Goal: Task Accomplishment & Management: Complete application form

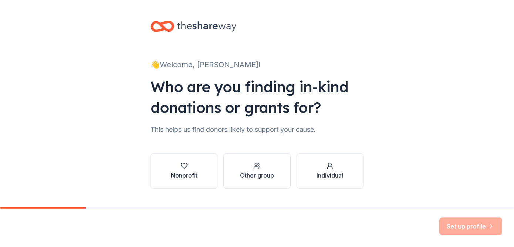
click at [345, 137] on div "👋 Welcome, [PERSON_NAME]! Who are you finding in-kind donations or grants for? …" at bounding box center [257, 112] width 237 height 224
click at [181, 183] on button "Nonprofit" at bounding box center [183, 170] width 67 height 35
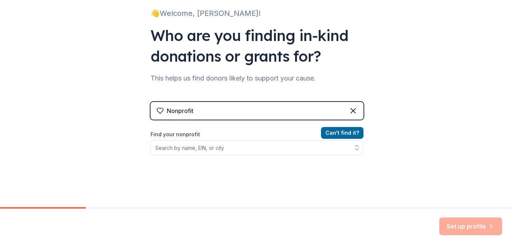
scroll to position [52, 0]
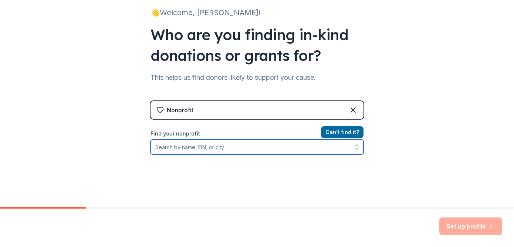
click at [180, 147] on input "Find your nonprofit" at bounding box center [256, 147] width 213 height 15
type input "h"
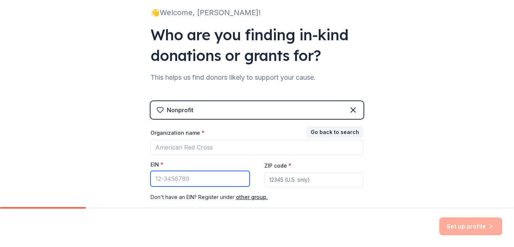
click at [177, 180] on input "EIN *" at bounding box center [199, 179] width 99 height 16
type input "[US_EMPLOYER_IDENTIFICATION_NUMBER]"
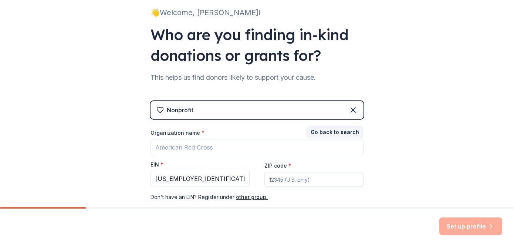
click at [290, 176] on input "ZIP code *" at bounding box center [313, 179] width 99 height 15
type input "54403"
click at [405, 176] on div "👋 Welcome, [PERSON_NAME]! Who are you finding in-kind donations or grants for? …" at bounding box center [257, 100] width 514 height 304
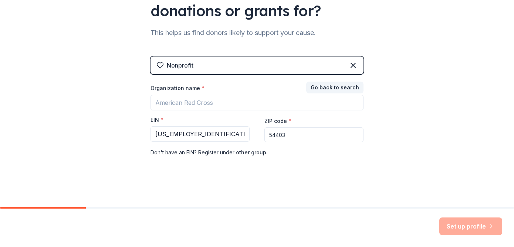
scroll to position [96, 0]
click at [318, 161] on div "Nonprofit Go back to search Organization name * EIN * 39-1410384 ZIP code * 544…" at bounding box center [256, 114] width 213 height 115
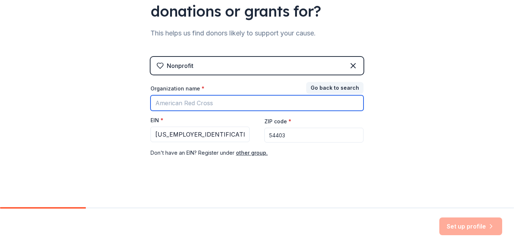
click at [231, 103] on input "Organization name *" at bounding box center [256, 103] width 213 height 16
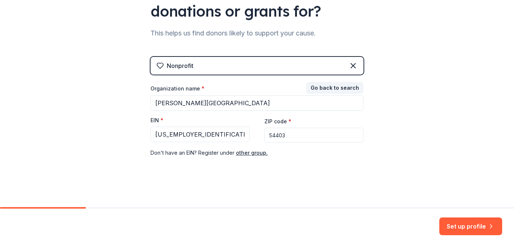
click at [287, 162] on div "Nonprofit Go back to search Organization name * Horace Mann Middle School EIN *…" at bounding box center [256, 114] width 213 height 115
click at [248, 84] on div "Go back to search Organization name * Horace Mann Middle School EIN * 39-141038…" at bounding box center [256, 121] width 213 height 74
click at [249, 179] on div "👋 Welcome, Jordan! Who are you finding in-kind donations or grants for? This he…" at bounding box center [257, 56] width 237 height 304
click at [291, 181] on div "👋 Welcome, Jordan! Who are you finding in-kind donations or grants for? This he…" at bounding box center [257, 56] width 237 height 304
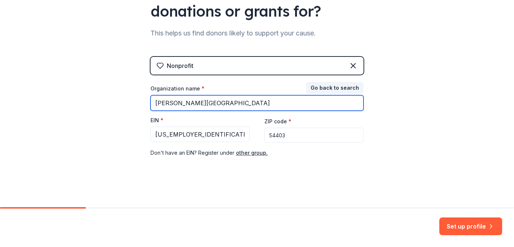
click at [255, 103] on input "Horace Mann Middle School" at bounding box center [256, 103] width 213 height 16
type input "[PERSON_NAME] Middle School Drama Program"
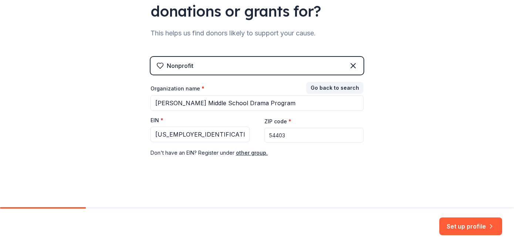
click at [160, 65] on icon at bounding box center [159, 65] width 7 height 7
click at [425, 119] on div "👋 Welcome, Jordan! Who are you finding in-kind donations or grants for? This he…" at bounding box center [257, 56] width 514 height 304
click at [454, 232] on button "Set up profile" at bounding box center [470, 227] width 63 height 18
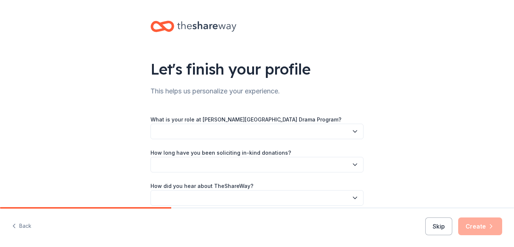
click at [297, 130] on button "button" at bounding box center [256, 132] width 213 height 16
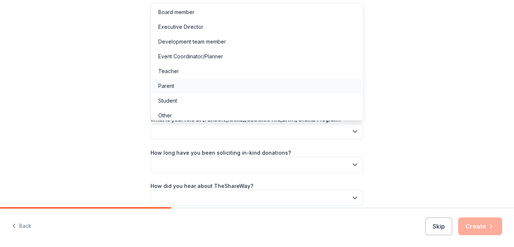
scroll to position [4, 0]
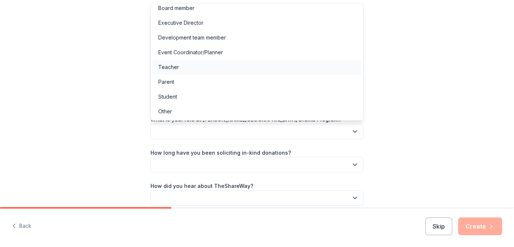
click at [207, 68] on div "Teacher" at bounding box center [256, 67] width 209 height 15
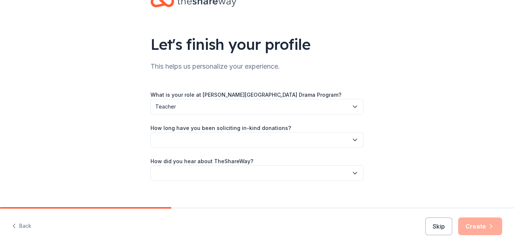
scroll to position [34, 0]
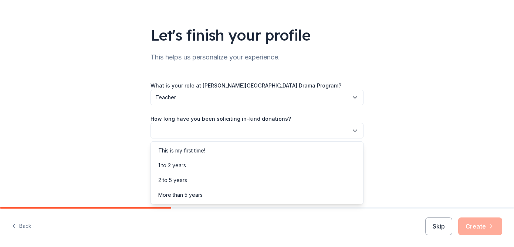
click at [222, 130] on button "button" at bounding box center [256, 131] width 213 height 16
click at [209, 152] on div "This is my first time!" at bounding box center [256, 150] width 209 height 15
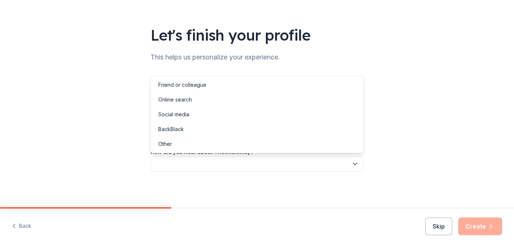
click at [210, 166] on button "button" at bounding box center [256, 164] width 213 height 16
click at [204, 100] on div "Online search" at bounding box center [256, 99] width 209 height 15
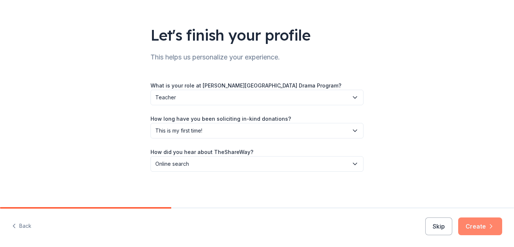
click at [478, 230] on button "Create" at bounding box center [480, 227] width 44 height 18
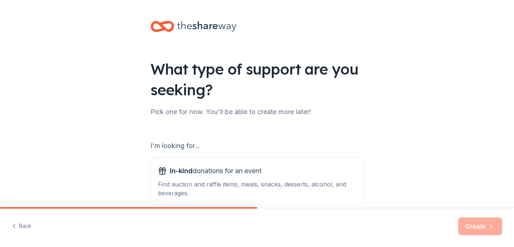
click at [237, 143] on div "I'm looking for..." at bounding box center [256, 146] width 213 height 12
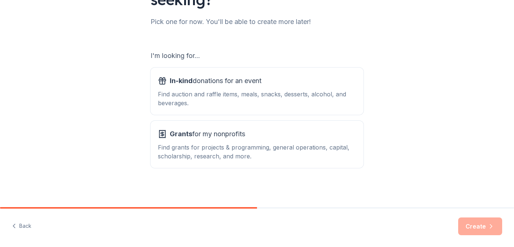
scroll to position [91, 0]
click at [139, 153] on div "What type of support are you seeking? Pick one for now. You'll be able to creat…" at bounding box center [257, 58] width 237 height 298
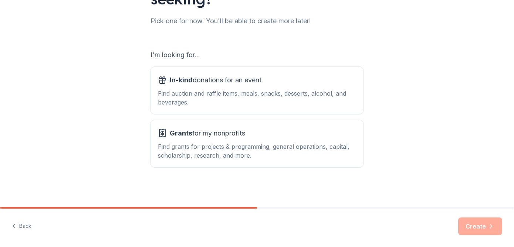
click at [139, 153] on div "What type of support are you seeking? Pick one for now. You'll be able to creat…" at bounding box center [257, 58] width 237 height 298
click at [224, 91] on div "Find auction and raffle items, meals, snacks, desserts, alcohol, and beverages." at bounding box center [257, 98] width 198 height 18
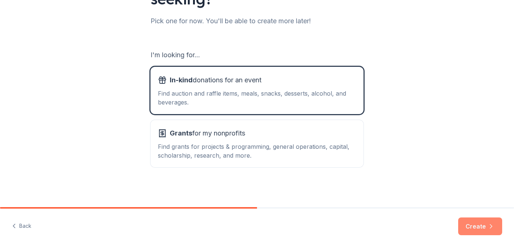
click at [468, 227] on button "Create" at bounding box center [480, 227] width 44 height 18
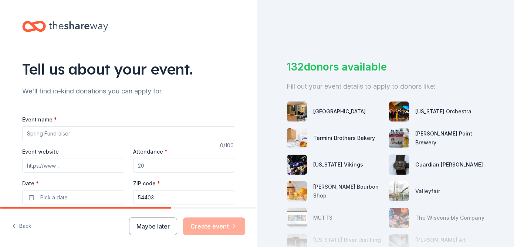
click at [77, 135] on input "Event name *" at bounding box center [128, 133] width 213 height 15
type input "S"
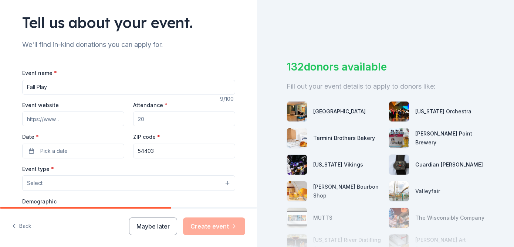
scroll to position [50, 0]
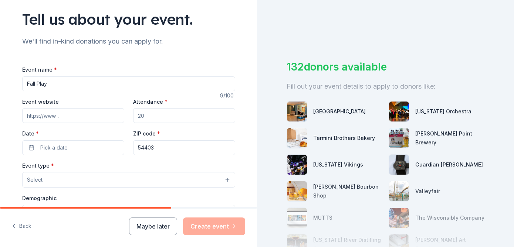
type input "Fall Play"
click at [160, 116] on input "Attendance *" at bounding box center [184, 115] width 102 height 15
type input "500"
click at [187, 61] on div "Event name * Fall Play 9 /100 Event website Attendance * 500 Date * Pick a date…" at bounding box center [128, 229] width 213 height 353
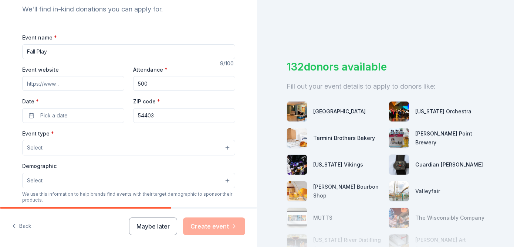
scroll to position [89, 0]
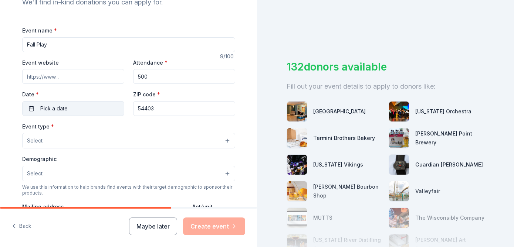
click at [67, 109] on button "Pick a date" at bounding box center [73, 108] width 102 height 15
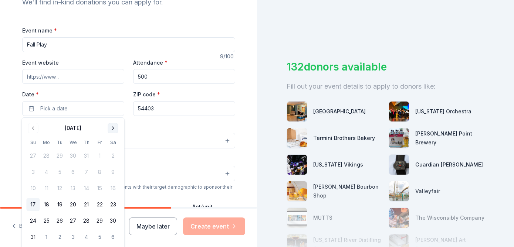
click at [112, 129] on button "Go to next month" at bounding box center [113, 128] width 10 height 10
click at [113, 173] on button "8" at bounding box center [112, 172] width 13 height 13
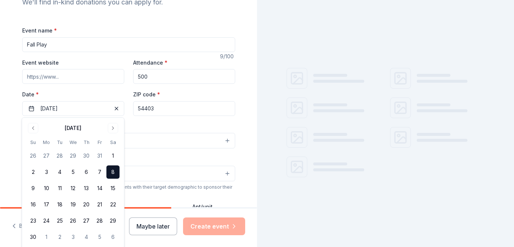
click at [224, 13] on div "Tell us about your event. We'll find in-kind donations you can apply for. Event…" at bounding box center [128, 157] width 237 height 492
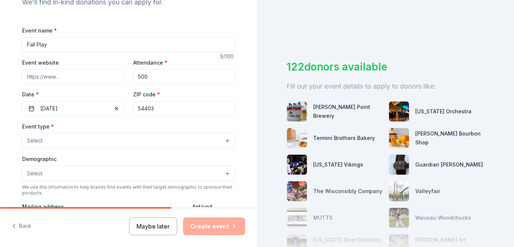
click at [99, 140] on button "Select" at bounding box center [128, 141] width 213 height 16
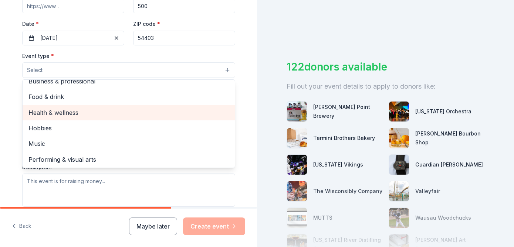
scroll to position [24, 0]
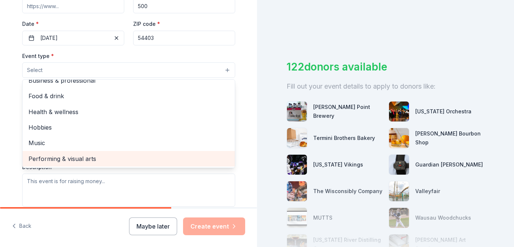
click at [82, 158] on span "Performing & visual arts" at bounding box center [128, 159] width 200 height 10
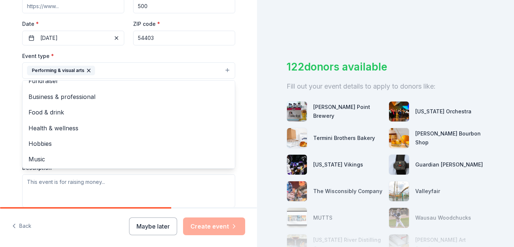
click at [156, 54] on div "Event type * Performing & visual arts Fundraiser Business & professional Food &…" at bounding box center [128, 65] width 213 height 28
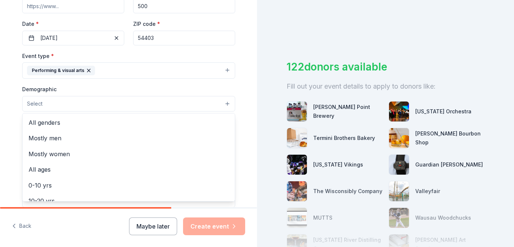
click at [105, 104] on button "Select" at bounding box center [128, 104] width 213 height 16
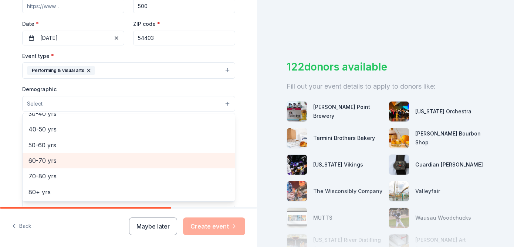
scroll to position [0, 0]
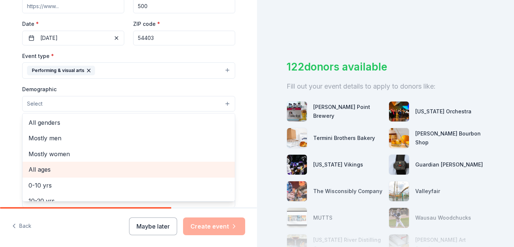
click at [49, 170] on span "All ages" at bounding box center [128, 170] width 200 height 10
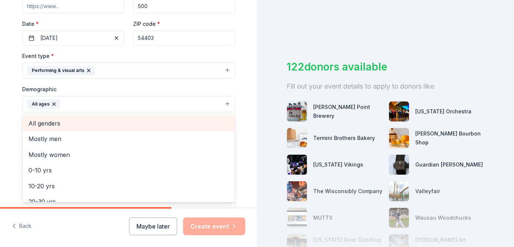
click at [91, 125] on span "All genders" at bounding box center [128, 124] width 200 height 10
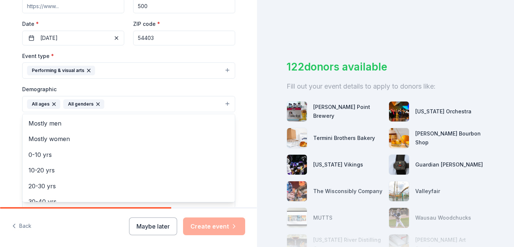
click at [245, 142] on div "Tell us about your event. We'll find in-kind donations you can apply for. Event…" at bounding box center [128, 86] width 237 height 493
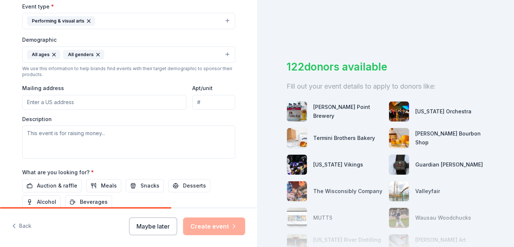
scroll to position [216, 0]
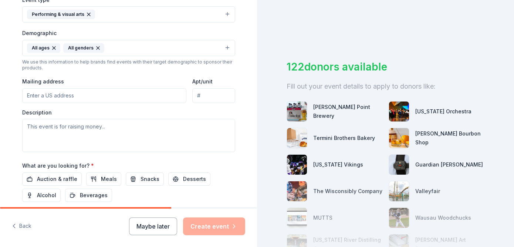
click at [125, 93] on input "Mailing address" at bounding box center [104, 95] width 164 height 15
type input "3101 N. 13th Street"
click at [173, 111] on div "Description" at bounding box center [128, 131] width 213 height 44
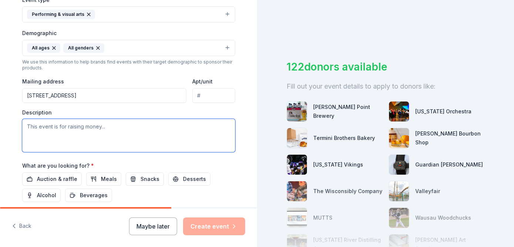
click at [95, 133] on textarea at bounding box center [128, 135] width 213 height 33
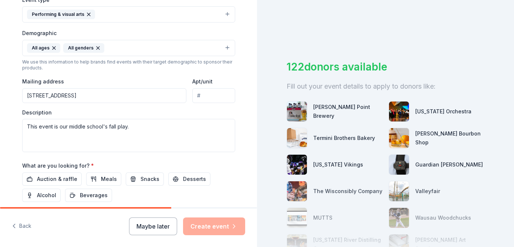
click at [16, 122] on div "Tell us about your event. We'll find in-kind donations you can apply for. Event…" at bounding box center [128, 30] width 237 height 493
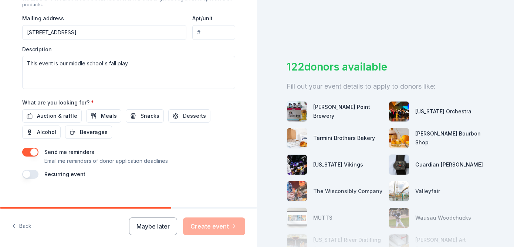
scroll to position [281, 0]
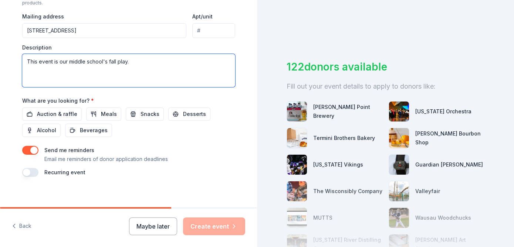
click at [145, 62] on textarea "This event is our middle school's fall play." at bounding box center [128, 70] width 213 height 33
type textarea "This event is our middle school's fall play. We are also looking ahead to aucti…"
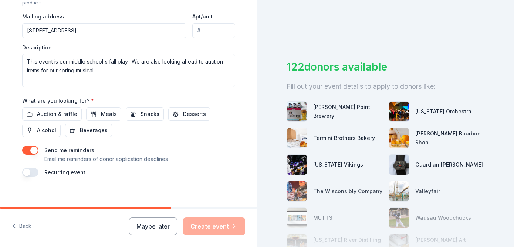
click at [162, 140] on div "Event name * Fall Play 9 /100 Event website Attendance * 500 Date * 11/08/2025 …" at bounding box center [128, 5] width 213 height 343
click at [62, 115] on span "Auction & raffle" at bounding box center [57, 114] width 40 height 9
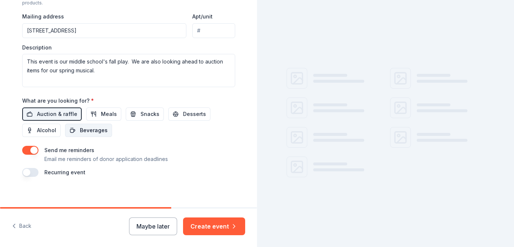
click at [83, 129] on span "Beverages" at bounding box center [94, 130] width 28 height 9
click at [140, 115] on span "Snacks" at bounding box center [149, 114] width 19 height 9
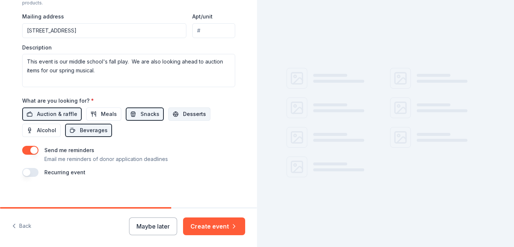
click at [184, 118] on span "Desserts" at bounding box center [194, 114] width 23 height 9
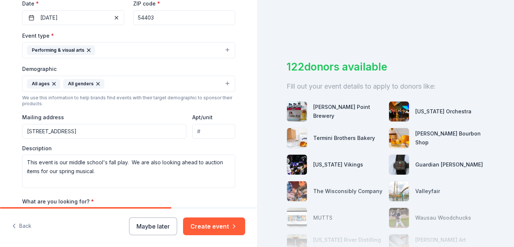
scroll to position [192, 0]
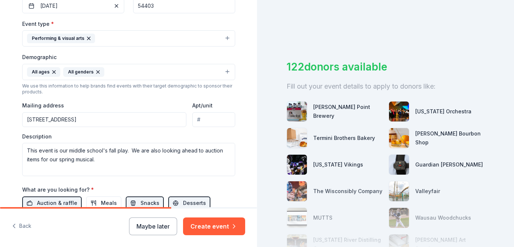
click at [117, 123] on input "3101 N. 13th Street" at bounding box center [104, 119] width 164 height 15
click at [149, 99] on div "Event type * Performing & visual arts Demographic All ages All genders We use t…" at bounding box center [128, 97] width 213 height 157
click at [172, 137] on div "Description This event is our middle school's fall play. We are also looking ah…" at bounding box center [128, 155] width 213 height 44
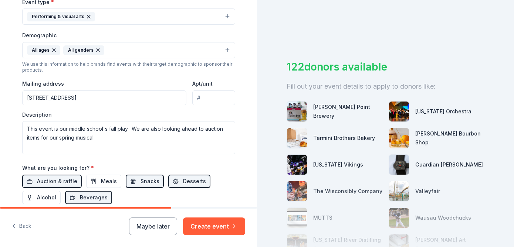
scroll to position [189, 0]
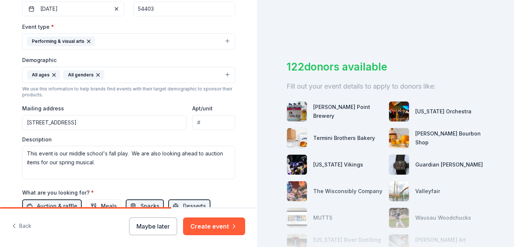
click at [27, 122] on input "3101 North 13th Street, Wausau, WI, 54403" at bounding box center [104, 122] width 164 height 15
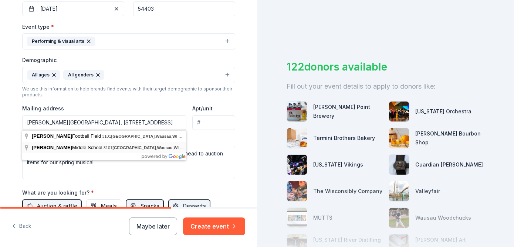
type input "3101 North 13th Street, Wausau, WI, 54403"
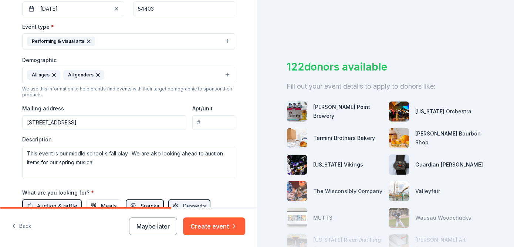
click at [147, 102] on div "Event type * Performing & visual arts Demographic All ages All genders We use t…" at bounding box center [128, 100] width 213 height 157
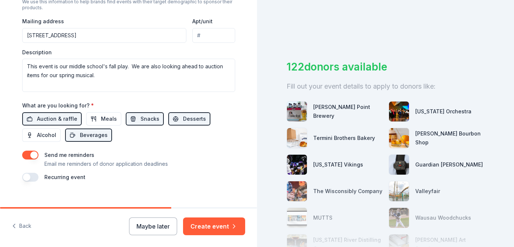
scroll to position [286, 0]
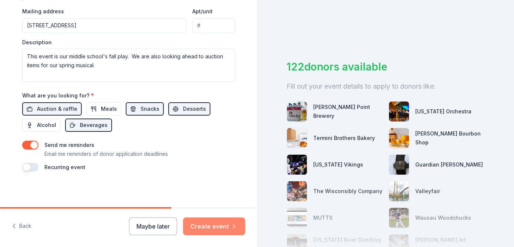
click at [216, 228] on button "Create event" at bounding box center [214, 227] width 62 height 18
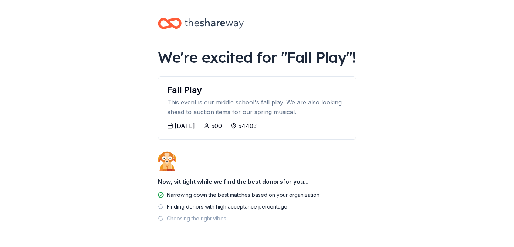
click at [204, 137] on div "11/07/2025 500 54403" at bounding box center [256, 131] width 197 height 18
click at [221, 137] on div "11/07/2025 500 54403" at bounding box center [256, 131] width 197 height 18
click at [196, 137] on div "11/07/2025 500 54403" at bounding box center [256, 131] width 197 height 18
click at [181, 137] on div "11/07/2025 500 54403" at bounding box center [256, 131] width 197 height 18
click at [214, 137] on div "11/07/2025 500 54403" at bounding box center [256, 131] width 197 height 18
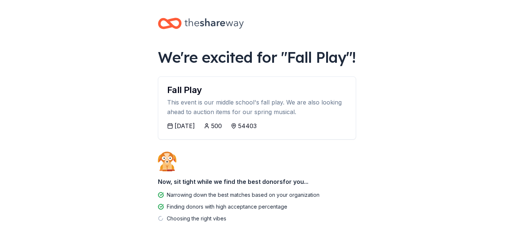
click at [229, 137] on div "11/07/2025 500 54403" at bounding box center [256, 131] width 197 height 18
click at [230, 136] on div "11/07/2025 500 54403" at bounding box center [256, 131] width 197 height 18
click at [221, 149] on div "We're excited for " Fall Play "! Fall Play This event is our middle school's fa…" at bounding box center [257, 136] width 222 height 272
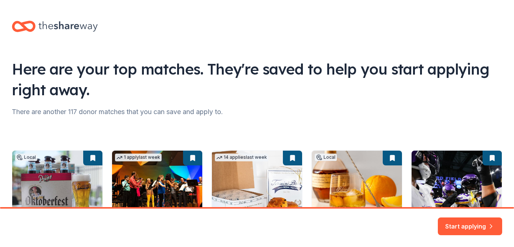
click at [157, 133] on div "Here are your top matches. They're saved to help you start applying right away.…" at bounding box center [257, 155] width 514 height 311
click at [157, 133] on div "Local 69 days left Online app Stevens Point Brewery New Beer, hard cider, soda,…" at bounding box center [257, 200] width 490 height 152
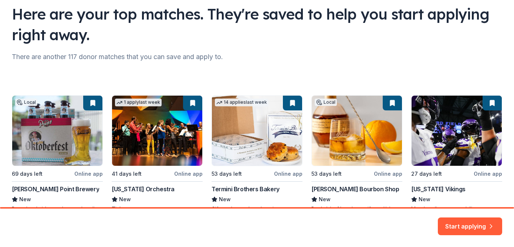
scroll to position [103, 0]
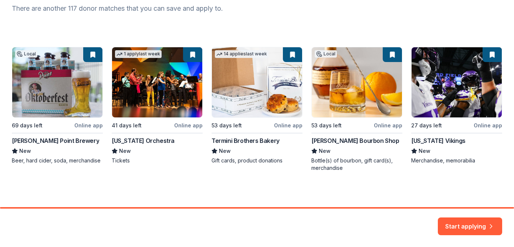
click at [177, 180] on div "Here are your top matches. They're saved to help you start applying right away.…" at bounding box center [257, 52] width 514 height 311
click at [154, 175] on div "Here are your top matches. They're saved to help you start applying right away.…" at bounding box center [257, 52] width 514 height 311
drag, startPoint x: 133, startPoint y: 170, endPoint x: 140, endPoint y: 171, distance: 7.5
click at [133, 170] on div "Local 69 days left Online app Stevens Point Brewery New Beer, hard cider, soda,…" at bounding box center [257, 109] width 490 height 125
click at [149, 173] on div "Here are your top matches. They're saved to help you start applying right away.…" at bounding box center [257, 52] width 514 height 311
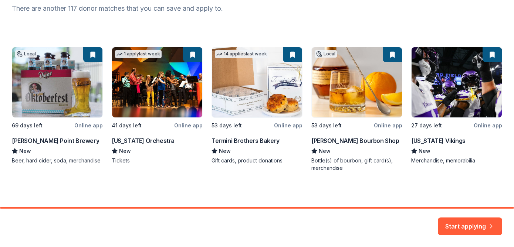
click at [151, 173] on div "Here are your top matches. They're saved to help you start applying right away.…" at bounding box center [257, 52] width 514 height 311
click at [150, 173] on div "Here are your top matches. They're saved to help you start applying right away.…" at bounding box center [257, 52] width 514 height 311
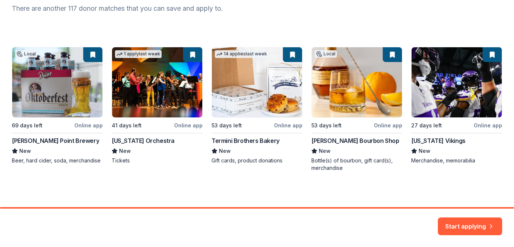
click at [150, 173] on div "Here are your top matches. They're saved to help you start applying right away.…" at bounding box center [257, 52] width 514 height 311
drag, startPoint x: 150, startPoint y: 173, endPoint x: 150, endPoint y: 186, distance: 12.9
click at [150, 181] on div "Here are your top matches. They're saved to help you start applying right away.…" at bounding box center [257, 52] width 514 height 311
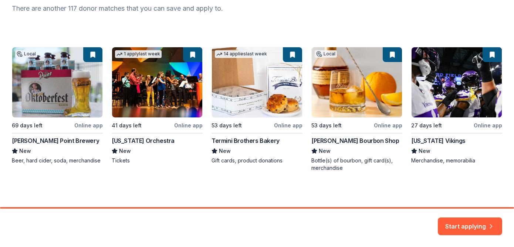
click at [150, 186] on div "Here are your top matches. They're saved to help you start applying right away.…" at bounding box center [257, 52] width 514 height 311
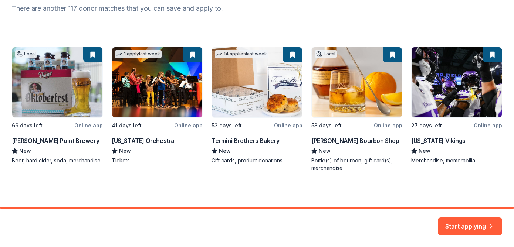
click at [150, 186] on div "Here are your top matches. They're saved to help you start applying right away.…" at bounding box center [257, 52] width 514 height 311
click at [190, 181] on div "Here are your top matches. They're saved to help you start applying right away.…" at bounding box center [257, 52] width 514 height 311
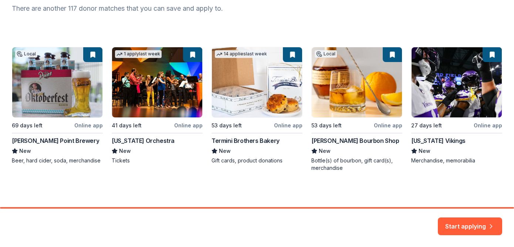
click at [464, 182] on div "Here are your top matches. They're saved to help you start applying right away.…" at bounding box center [257, 52] width 514 height 311
click at [457, 224] on button "Start applying" at bounding box center [470, 222] width 64 height 18
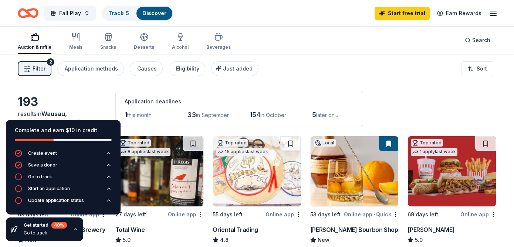
click at [323, 72] on div "Filter 2 Application methods Causes Eligibility Just added Sort" at bounding box center [257, 69] width 514 height 30
click at [312, 60] on div "Filter 2 Application methods Causes Eligibility Just added Sort" at bounding box center [257, 69] width 514 height 30
click at [77, 230] on icon "button" at bounding box center [76, 230] width 6 height 6
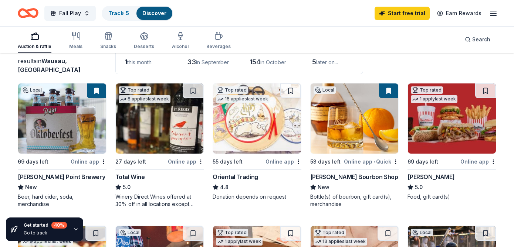
scroll to position [51, 0]
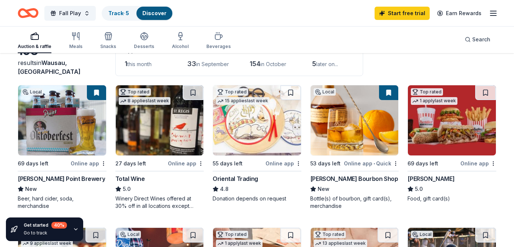
click at [247, 139] on img at bounding box center [257, 120] width 88 height 70
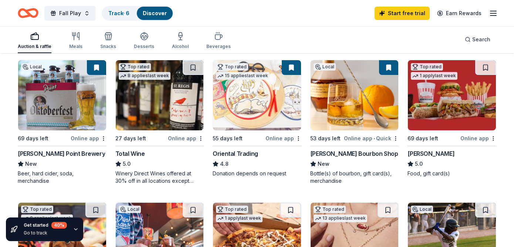
scroll to position [79, 0]
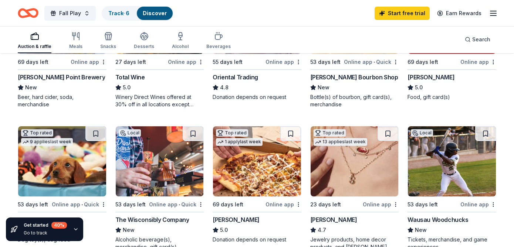
scroll to position [210, 0]
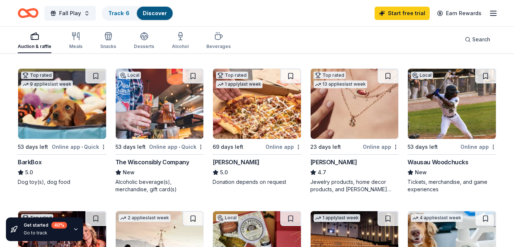
click at [492, 165] on div "Wausau Woodchucks" at bounding box center [451, 162] width 89 height 9
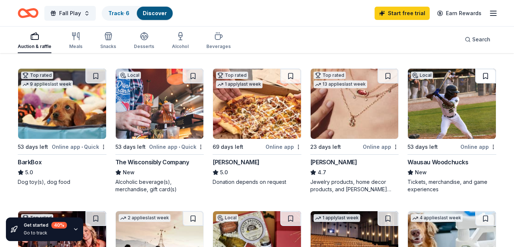
click at [486, 78] on button at bounding box center [485, 76] width 21 height 15
click at [204, 202] on div "Local 69 days left Online app [PERSON_NAME][GEOGRAPHIC_DATA] Brewery New Beer, …" at bounding box center [257, 202] width 478 height 553
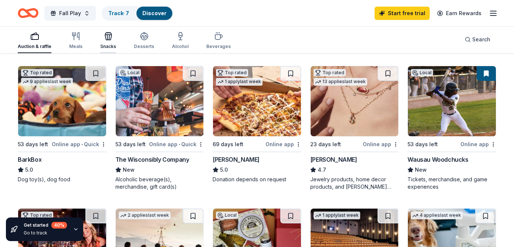
click at [107, 37] on icon "button" at bounding box center [107, 37] width 0 height 5
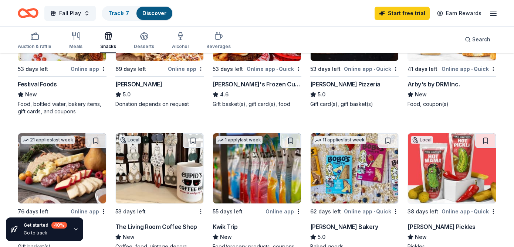
scroll to position [102, 0]
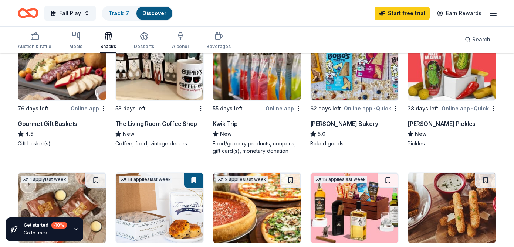
scroll to position [245, 0]
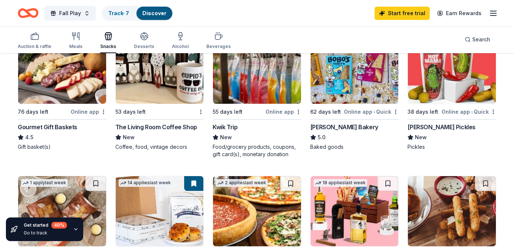
click at [106, 162] on div "Local 53 days left Online app Festival Foods New Food, bottled water, bakery it…" at bounding box center [257, 164] width 478 height 546
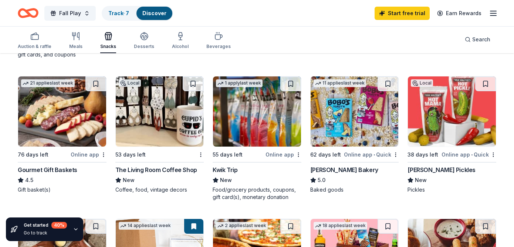
scroll to position [201, 0]
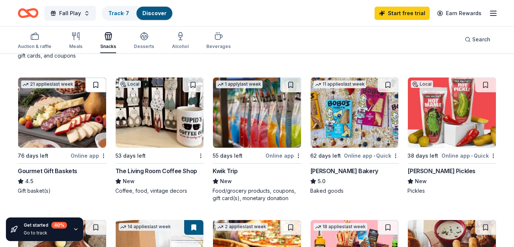
click at [97, 86] on button at bounding box center [95, 85] width 21 height 15
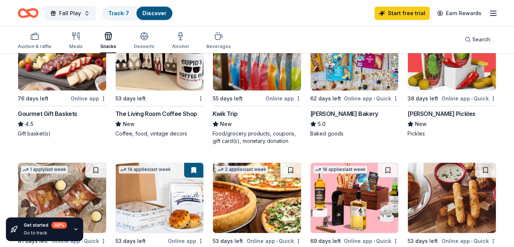
scroll to position [276, 0]
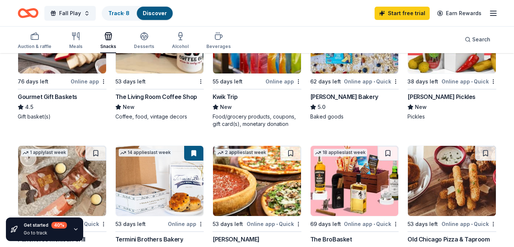
click at [109, 134] on div "Local 53 days left Online app Festival Foods New Food, bottled water, bakery it…" at bounding box center [257, 133] width 478 height 546
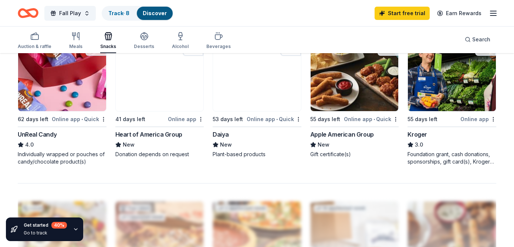
scroll to position [517, 0]
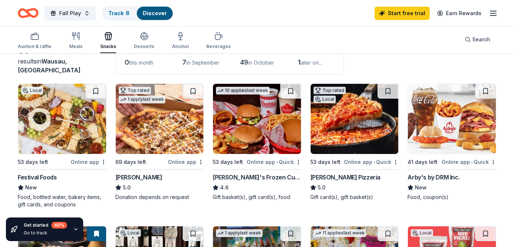
scroll to position [53, 0]
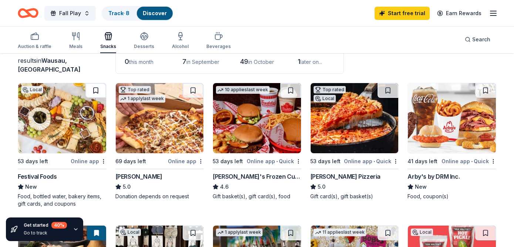
click at [96, 90] on button at bounding box center [95, 90] width 21 height 15
click at [62, 129] on img at bounding box center [62, 118] width 88 height 70
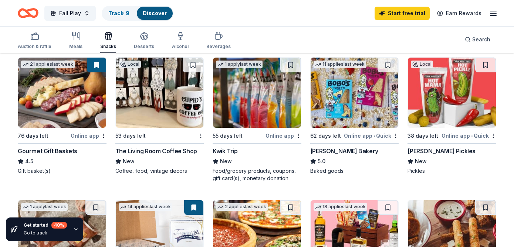
scroll to position [223, 0]
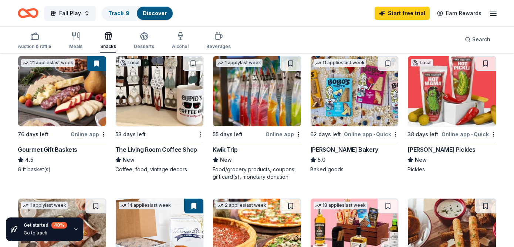
click at [208, 184] on div "Local 53 days left Online app Festival Foods New Food, bottled water, bakery it…" at bounding box center [257, 186] width 478 height 546
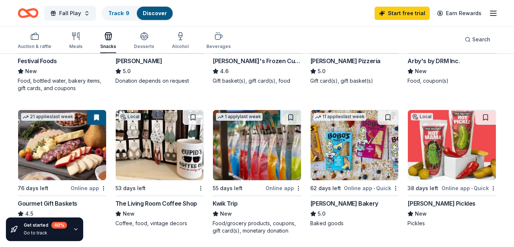
scroll to position [154, 0]
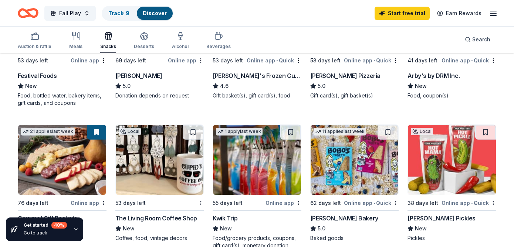
click at [264, 177] on img at bounding box center [257, 160] width 88 height 70
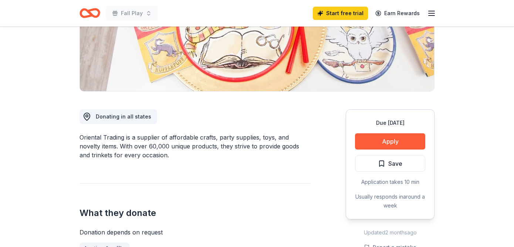
scroll to position [136, 0]
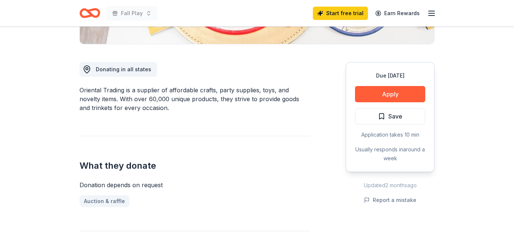
scroll to position [213, 0]
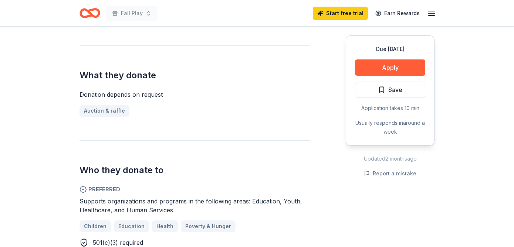
scroll to position [291, 0]
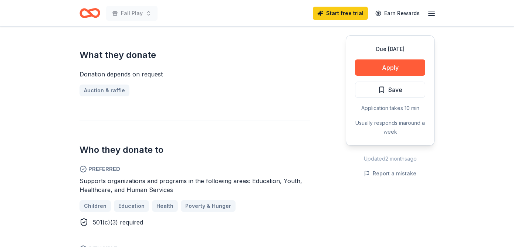
click at [165, 187] on span "Supports organizations and programs in the following areas: Education, Youth, H…" at bounding box center [190, 185] width 223 height 16
click at [179, 187] on div "Supports organizations and programs in the following areas: Education, Youth, H…" at bounding box center [194, 186] width 231 height 18
click at [190, 189] on div "Supports organizations and programs in the following areas: Education, Youth, H…" at bounding box center [194, 186] width 231 height 18
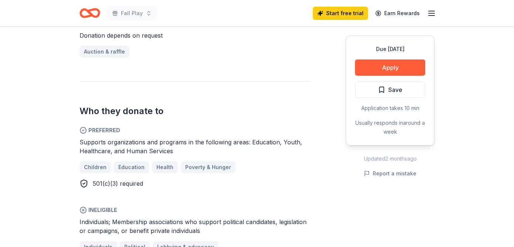
scroll to position [352, 0]
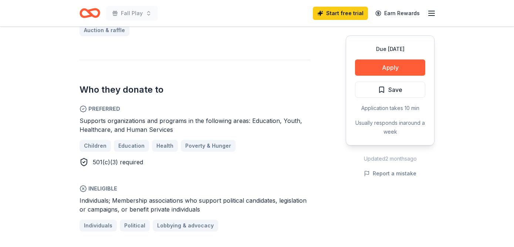
click at [142, 164] on span "501(c)(3) required" at bounding box center [118, 162] width 50 height 7
click at [147, 164] on div "501(c)(3) required" at bounding box center [194, 162] width 231 height 9
click at [142, 167] on div "Who they donate to Preferred Supports organizations and programs in the followi…" at bounding box center [194, 146] width 231 height 172
click at [132, 167] on div "Who they donate to Preferred Supports organizations and programs in the followi…" at bounding box center [194, 146] width 231 height 172
click at [121, 165] on span "501(c)(3) required" at bounding box center [118, 162] width 50 height 7
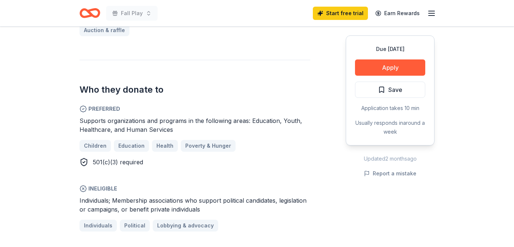
click at [117, 165] on span "501(c)(3) required" at bounding box center [118, 162] width 50 height 7
click at [109, 165] on span "501(c)(3) required" at bounding box center [118, 162] width 50 height 7
click at [120, 163] on span "501(c)(3) required" at bounding box center [118, 162] width 50 height 7
click at [118, 166] on div "501(c)(3) required" at bounding box center [118, 162] width 50 height 9
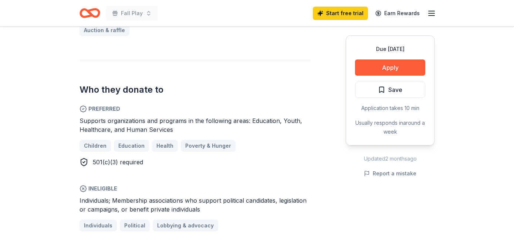
click at [118, 163] on span "501(c)(3) required" at bounding box center [118, 162] width 50 height 7
click at [117, 168] on div "Who they donate to Preferred Supports organizations and programs in the followi…" at bounding box center [194, 146] width 231 height 172
click at [115, 168] on div "Who they donate to Preferred Supports organizations and programs in the followi…" at bounding box center [194, 146] width 231 height 172
click at [119, 167] on div "Who they donate to Preferred Supports organizations and programs in the followi…" at bounding box center [194, 146] width 231 height 172
click at [129, 176] on div "Who they donate to Preferred Supports organizations and programs in the followi…" at bounding box center [194, 146] width 231 height 172
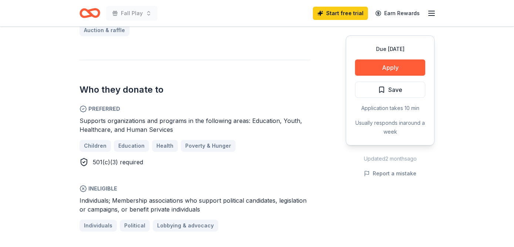
click at [129, 176] on div "Who they donate to Preferred Supports organizations and programs in the followi…" at bounding box center [194, 146] width 231 height 172
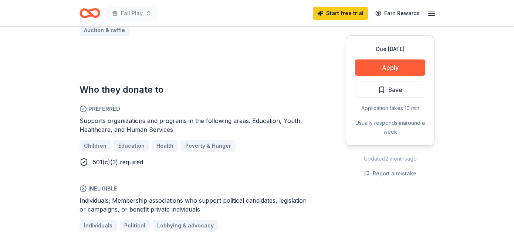
click at [129, 176] on div "Who they donate to Preferred Supports organizations and programs in the followi…" at bounding box center [194, 146] width 231 height 172
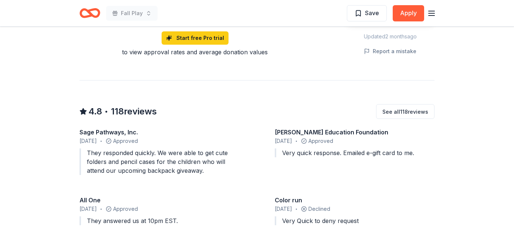
scroll to position [698, 0]
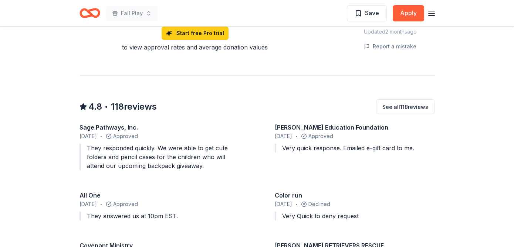
click at [119, 179] on div "Sage Pathways, Inc. July 2025 • Approved They responded quickly. We were able t…" at bounding box center [256, 198] width 355 height 151
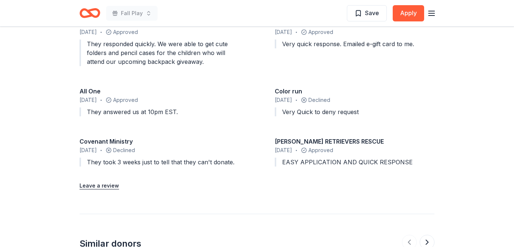
scroll to position [821, 0]
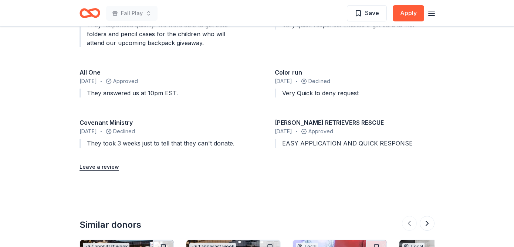
click at [136, 163] on div "Leave a review" at bounding box center [256, 166] width 355 height 12
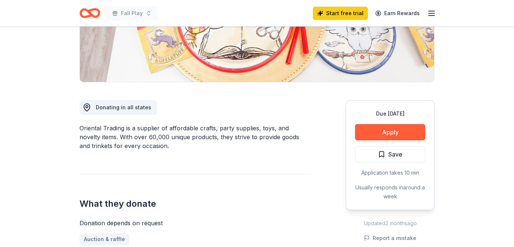
scroll to position [167, 0]
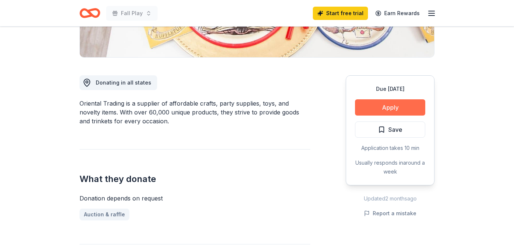
click at [376, 108] on button "Apply" at bounding box center [390, 107] width 70 height 16
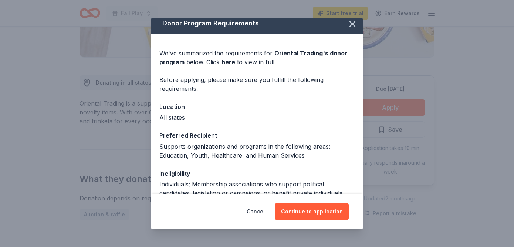
scroll to position [0, 0]
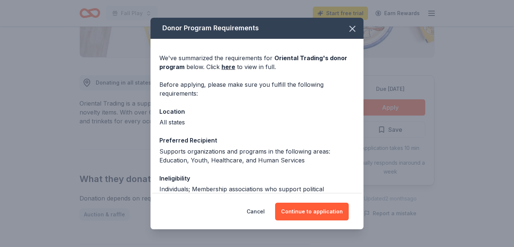
click at [255, 144] on div "Preferred Recipient" at bounding box center [256, 141] width 195 height 10
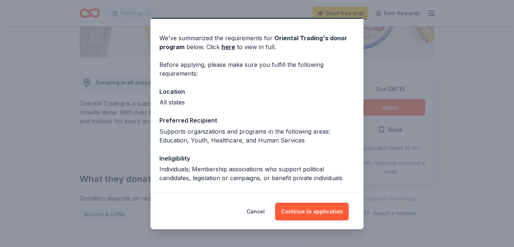
scroll to position [21, 0]
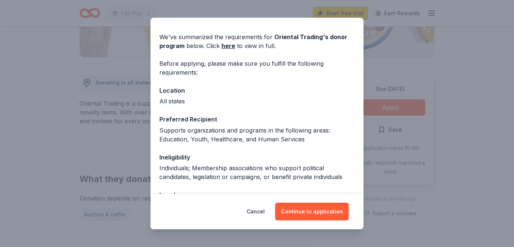
click at [265, 119] on div "Preferred Recipient" at bounding box center [256, 120] width 195 height 10
click at [258, 160] on div "Ineligibility" at bounding box center [256, 158] width 195 height 10
click at [309, 215] on button "Continue to application" at bounding box center [312, 212] width 74 height 18
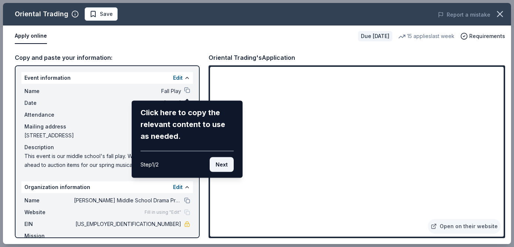
click at [217, 168] on button "Next" at bounding box center [222, 164] width 24 height 15
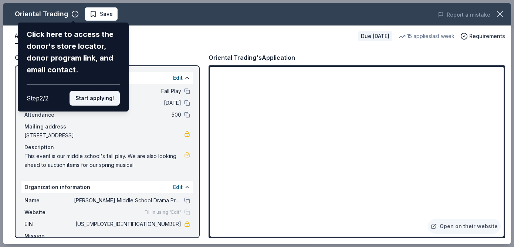
click at [97, 100] on button "Start applying!" at bounding box center [94, 98] width 50 height 15
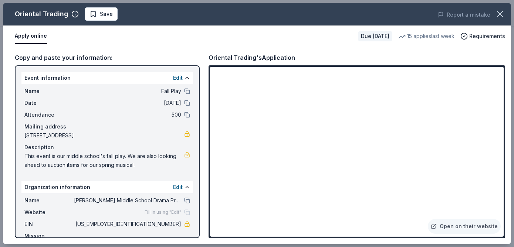
click at [186, 58] on div "Oriental Trading Save Report a mistake Apply online Due in 55 days 15 applies l…" at bounding box center [257, 123] width 508 height 241
click at [186, 58] on div "Copy and paste your information:" at bounding box center [107, 58] width 185 height 10
click at [310, 55] on div "Oriental Trading's Application" at bounding box center [356, 58] width 296 height 10
click at [297, 48] on div "Copy and paste your information: Event information Edit Name Fall Play Date 11/…" at bounding box center [257, 145] width 508 height 197
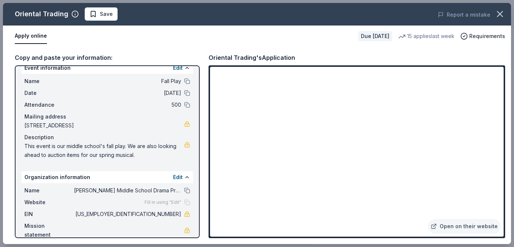
scroll to position [12, 0]
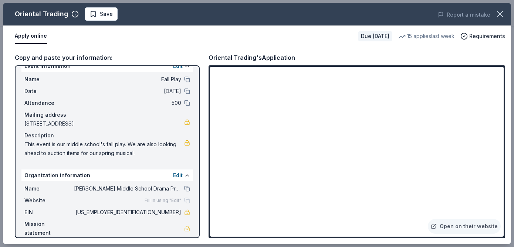
click at [185, 201] on div "Fill in using "Edit"" at bounding box center [167, 201] width 45 height 6
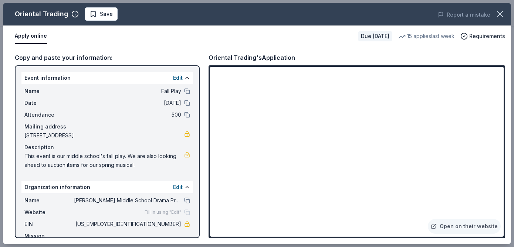
click at [324, 55] on div "Oriental Trading's Application" at bounding box center [356, 58] width 296 height 10
click at [91, 16] on span "Save" at bounding box center [100, 14] width 23 height 9
click at [499, 16] on icon "button" at bounding box center [500, 14] width 10 height 10
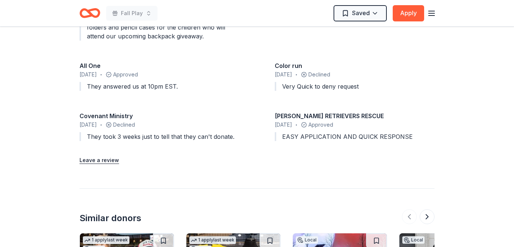
scroll to position [850, 0]
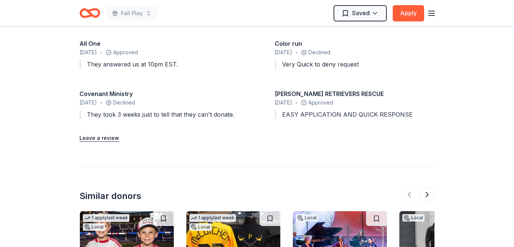
click at [259, 173] on div "Similar donors 1 apply last week Local 53 days left Online app The New York Red…" at bounding box center [256, 251] width 355 height 170
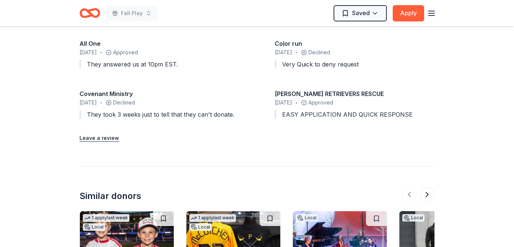
drag, startPoint x: 107, startPoint y: 166, endPoint x: 116, endPoint y: 166, distance: 8.9
click at [107, 166] on div "Similar donors 1 apply last week Local 53 days left Online app The New York Red…" at bounding box center [256, 251] width 355 height 170
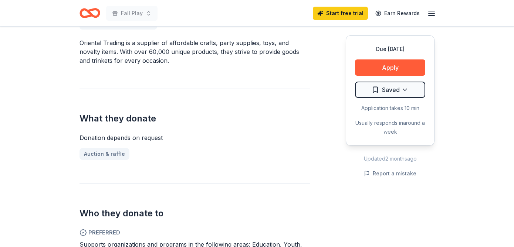
scroll to position [70, 0]
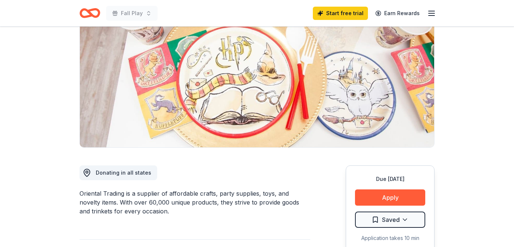
scroll to position [40, 0]
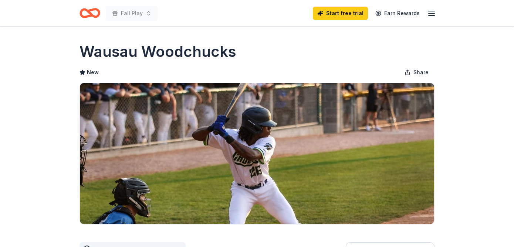
click at [269, 25] on div "Fall Play Start free trial Earn Rewards" at bounding box center [257, 13] width 378 height 26
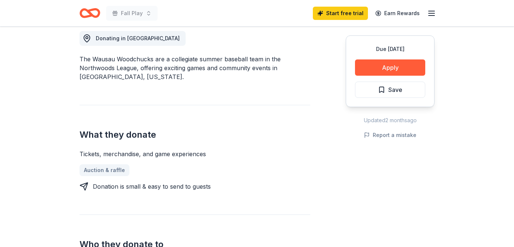
scroll to position [216, 0]
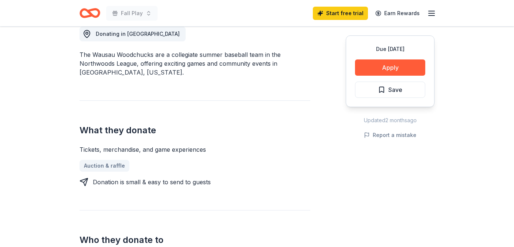
click at [224, 96] on div "Donating in WI The Wausau Woodchucks are a collegiate summer baseball team in t…" at bounding box center [194, 220] width 231 height 422
click at [223, 99] on div "Donating in WI The Wausau Woodchucks are a collegiate summer baseball team in t…" at bounding box center [194, 220] width 231 height 422
click at [228, 99] on div "Donating in WI The Wausau Woodchucks are a collegiate summer baseball team in t…" at bounding box center [194, 220] width 231 height 422
click at [220, 99] on div "Donating in WI The Wausau Woodchucks are a collegiate summer baseball team in t…" at bounding box center [194, 220] width 231 height 422
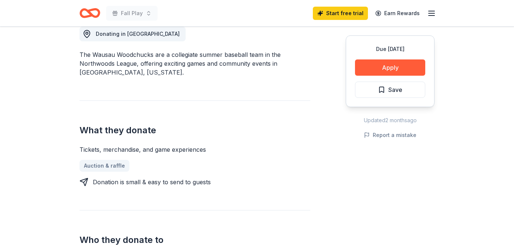
click at [230, 98] on div "Donating in WI The Wausau Woodchucks are a collegiate summer baseball team in t…" at bounding box center [194, 220] width 231 height 422
click at [235, 99] on div "Donating in WI The Wausau Woodchucks are a collegiate summer baseball team in t…" at bounding box center [194, 220] width 231 height 422
click at [244, 99] on div "Donating in WI The Wausau Woodchucks are a collegiate summer baseball team in t…" at bounding box center [194, 220] width 231 height 422
click at [238, 99] on div "Donating in WI The Wausau Woodchucks are a collegiate summer baseball team in t…" at bounding box center [194, 220] width 231 height 422
click at [221, 99] on div "Donating in WI The Wausau Woodchucks are a collegiate summer baseball team in t…" at bounding box center [194, 220] width 231 height 422
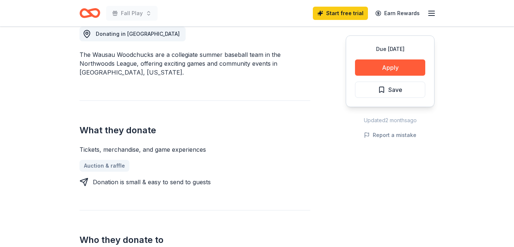
click at [189, 99] on div "Donating in WI The Wausau Woodchucks are a collegiate summer baseball team in t…" at bounding box center [194, 220] width 231 height 422
click at [171, 96] on div "Donating in WI The Wausau Woodchucks are a collegiate summer baseball team in t…" at bounding box center [194, 220] width 231 height 422
click at [188, 96] on div "Donating in WI The Wausau Woodchucks are a collegiate summer baseball team in t…" at bounding box center [194, 220] width 231 height 422
click at [211, 96] on div "Donating in WI The Wausau Woodchucks are a collegiate summer baseball team in t…" at bounding box center [194, 220] width 231 height 422
click at [218, 96] on div "Donating in WI The Wausau Woodchucks are a collegiate summer baseball team in t…" at bounding box center [194, 220] width 231 height 422
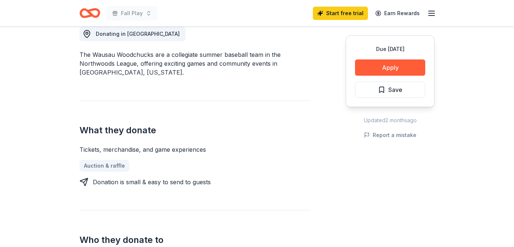
click at [218, 96] on div "Donating in WI The Wausau Woodchucks are a collegiate summer baseball team in t…" at bounding box center [194, 220] width 231 height 422
click at [212, 106] on div "What they donate Tickets, merchandise, and game experiences Auction & raffle Do…" at bounding box center [194, 144] width 231 height 86
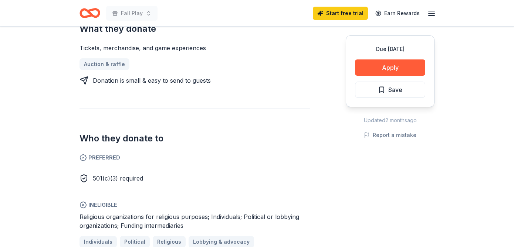
click at [137, 189] on div "Who they donate to Preferred 501(c)(3) required Ineligible Religious organizati…" at bounding box center [194, 178] width 231 height 139
click at [160, 191] on div "Who they donate to Preferred 501(c)(3) required Ineligible Religious organizati…" at bounding box center [194, 178] width 231 height 139
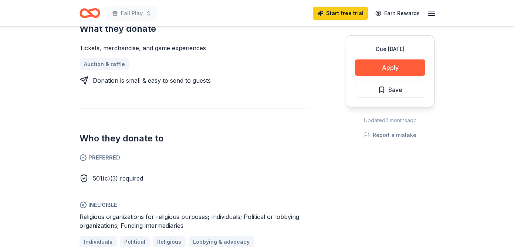
click at [160, 191] on div "Who they donate to Preferred 501(c)(3) required Ineligible Religious organizati…" at bounding box center [194, 178] width 231 height 139
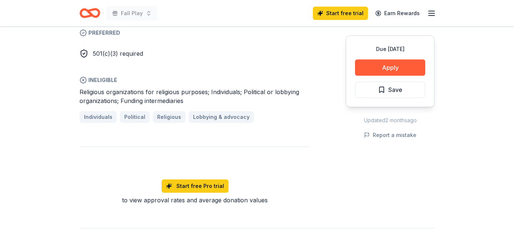
scroll to position [448, 0]
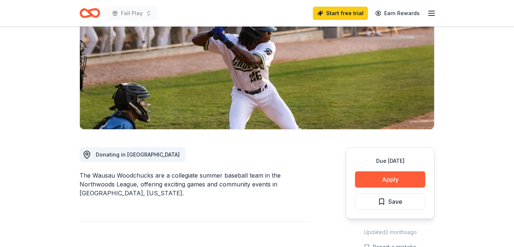
scroll to position [109, 0]
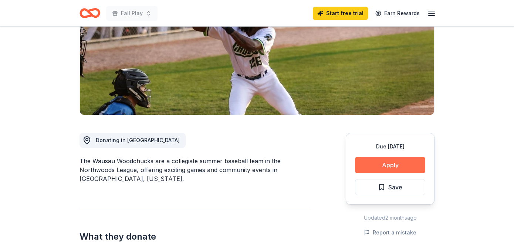
click at [381, 164] on button "Apply" at bounding box center [390, 165] width 70 height 16
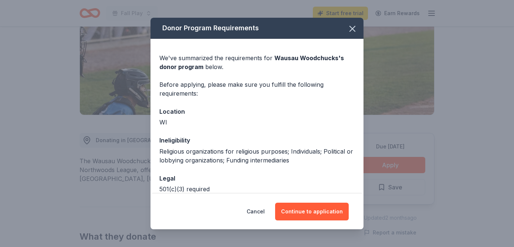
click at [230, 148] on div "Religious organizations for religious purposes; Individuals; Political or lobby…" at bounding box center [256, 156] width 195 height 18
click at [253, 150] on div "Religious organizations for religious purposes; Individuals; Political or lobby…" at bounding box center [256, 156] width 195 height 18
click at [209, 153] on div "Religious organizations for religious purposes; Individuals; Political or lobby…" at bounding box center [256, 156] width 195 height 18
click at [230, 153] on div "Religious organizations for religious purposes; Individuals; Political or lobby…" at bounding box center [256, 156] width 195 height 18
click at [241, 153] on div "Religious organizations for religious purposes; Individuals; Political or lobby…" at bounding box center [256, 156] width 195 height 18
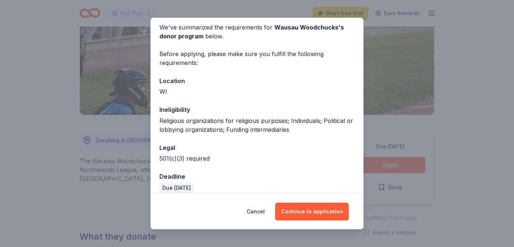
scroll to position [39, 0]
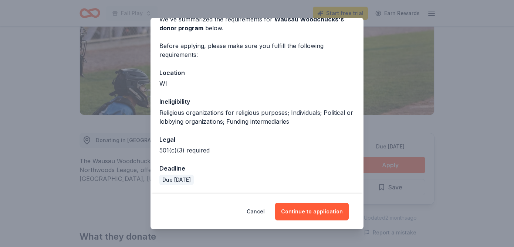
click at [241, 153] on div "501(c)(3) required" at bounding box center [256, 150] width 195 height 9
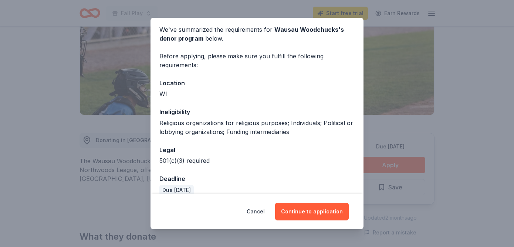
scroll to position [24, 0]
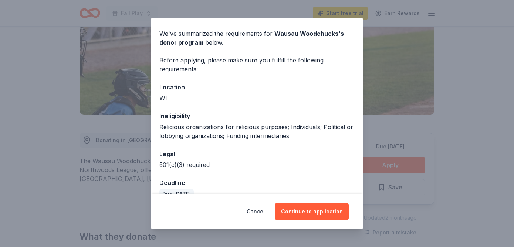
click at [273, 156] on div "Legal" at bounding box center [256, 154] width 195 height 10
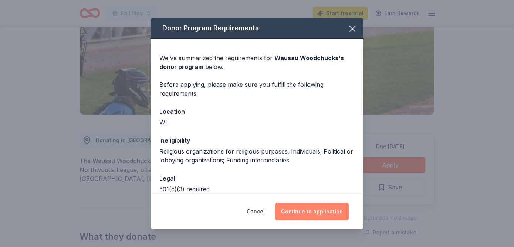
click at [301, 216] on button "Continue to application" at bounding box center [312, 212] width 74 height 18
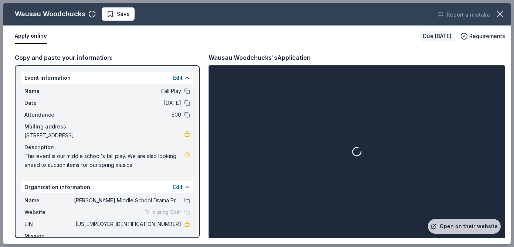
click at [137, 46] on div "Apply online Due in 53 days Requirements" at bounding box center [257, 36] width 508 height 21
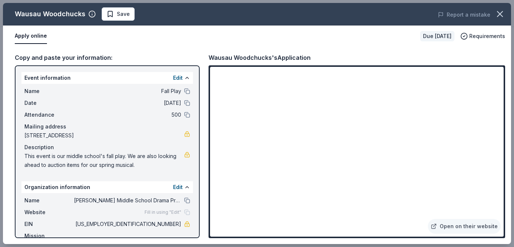
click at [137, 46] on div "Apply online Due in 53 days Requirements" at bounding box center [257, 36] width 508 height 21
click at [147, 56] on div "Copy and paste your information:" at bounding box center [107, 58] width 185 height 10
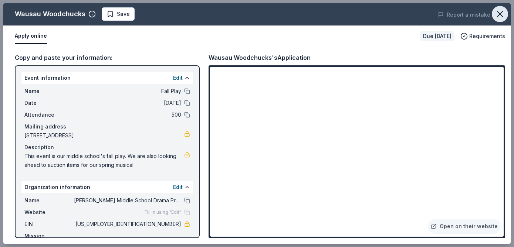
click at [500, 16] on icon "button" at bounding box center [500, 14] width 10 height 10
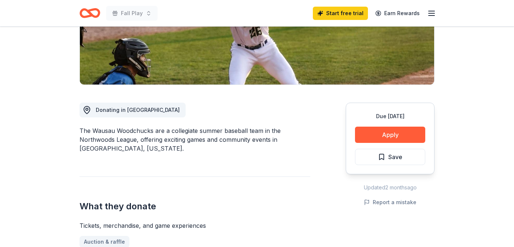
scroll to position [218, 0]
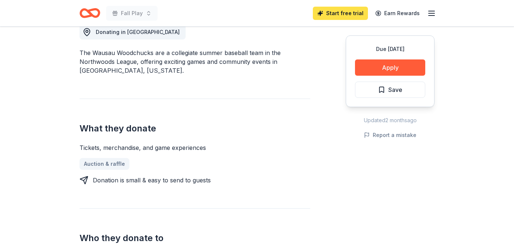
click at [333, 17] on link "Start free trial" at bounding box center [340, 13] width 55 height 13
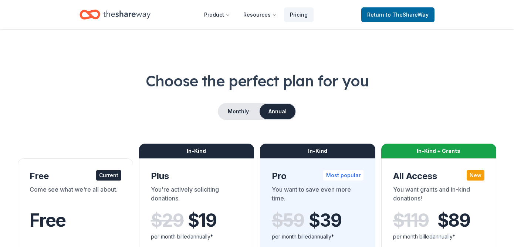
click at [320, 113] on div "Monthly Annual" at bounding box center [257, 111] width 478 height 17
click at [125, 106] on div "Monthly Annual" at bounding box center [257, 111] width 478 height 17
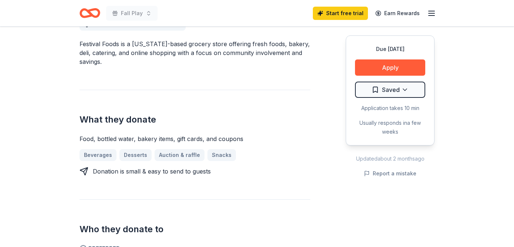
scroll to position [231, 0]
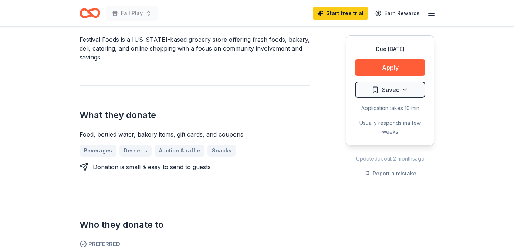
click at [84, 189] on div "Donating in WI Festival Foods is a Wisconsin-based grocery store offering fresh…" at bounding box center [194, 235] width 231 height 482
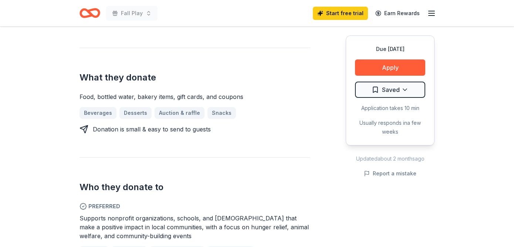
scroll to position [289, 0]
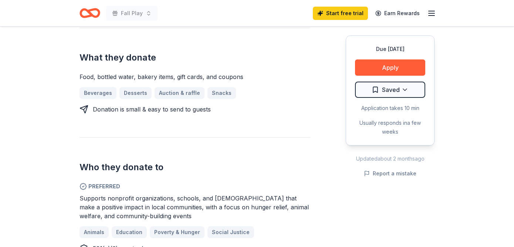
click at [68, 203] on div "Festival Foods New Share Donating in WI Festival Foods is a Wisconsin-based gro…" at bounding box center [257, 247] width 378 height 1018
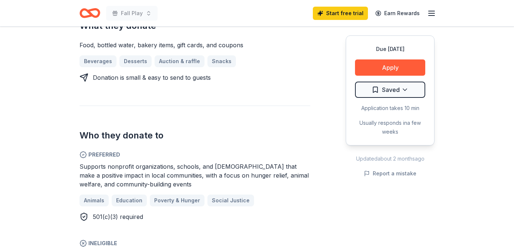
scroll to position [332, 0]
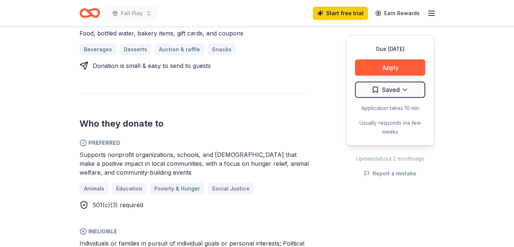
click at [62, 177] on div "Due in 53 days Share Festival Foods New Share Donating in WI Festival Foods is …" at bounding box center [257, 203] width 514 height 1018
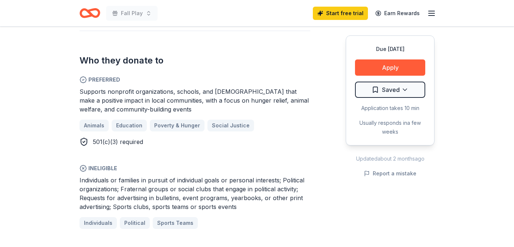
scroll to position [400, 0]
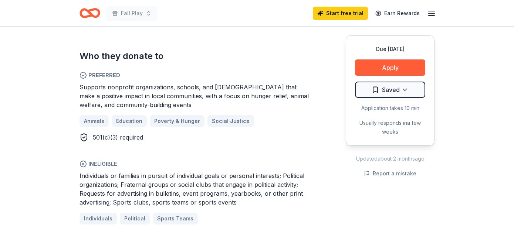
click at [62, 177] on div "Due in 53 days Share Festival Foods New Share Donating in WI Festival Foods is …" at bounding box center [257, 136] width 514 height 1018
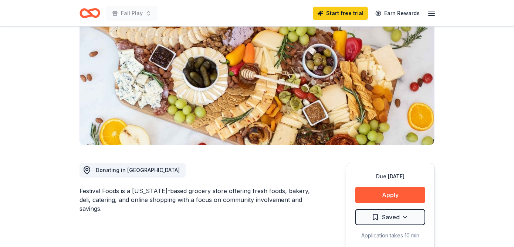
scroll to position [146, 0]
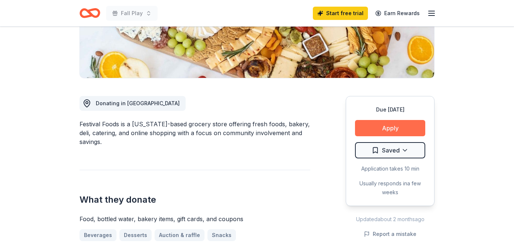
click at [385, 128] on button "Apply" at bounding box center [390, 128] width 70 height 16
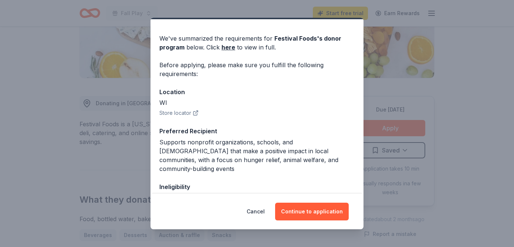
scroll to position [21, 0]
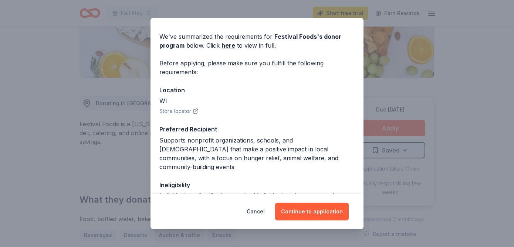
click at [186, 111] on button "Store locator" at bounding box center [178, 111] width 39 height 9
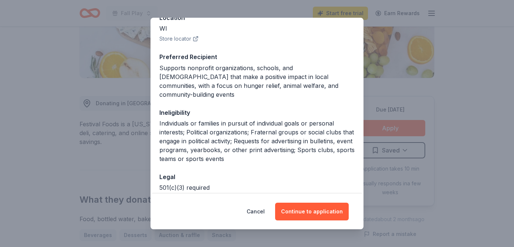
scroll to position [118, 0]
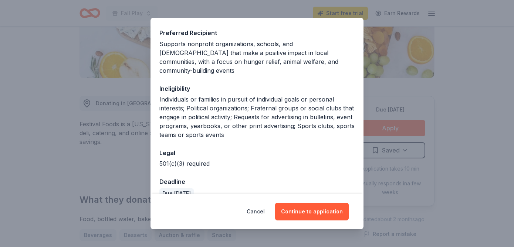
click at [276, 133] on div "We've summarized the requirements for Festival Foods 's donor program below. Cl…" at bounding box center [256, 64] width 213 height 287
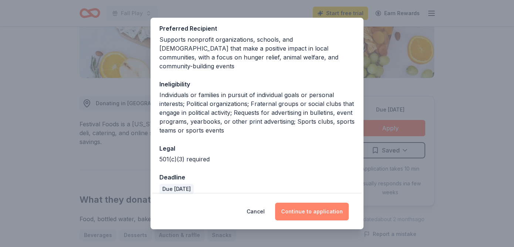
click at [302, 215] on button "Continue to application" at bounding box center [312, 212] width 74 height 18
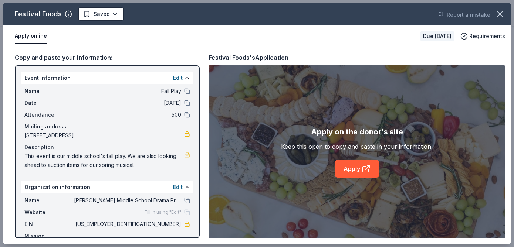
scroll to position [12, 0]
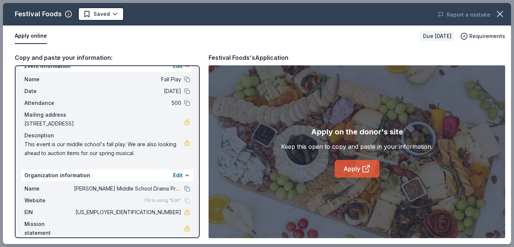
click at [347, 171] on link "Apply" at bounding box center [357, 169] width 45 height 18
click at [342, 55] on div "Festival Foods's Application" at bounding box center [356, 58] width 296 height 10
click at [498, 15] on icon "button" at bounding box center [499, 13] width 5 height 5
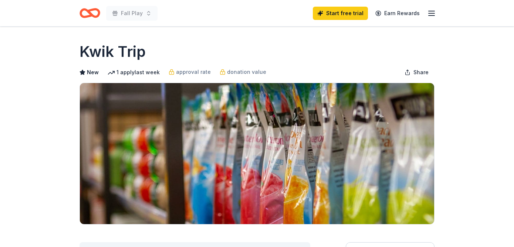
click at [246, 50] on div "Kwik Trip" at bounding box center [256, 51] width 355 height 21
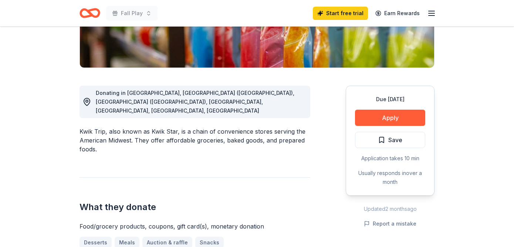
scroll to position [157, 0]
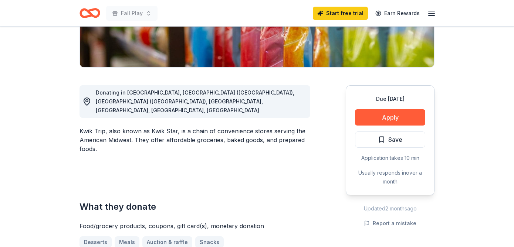
click at [280, 177] on div "What they donate Food/grocery products, coupons, gift card(s), monetary donatio…" at bounding box center [194, 226] width 231 height 99
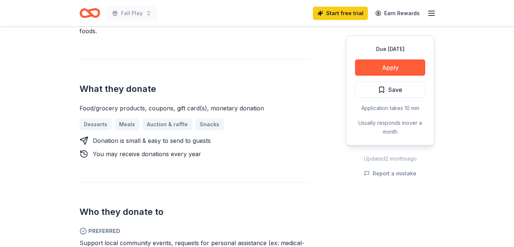
scroll to position [296, 0]
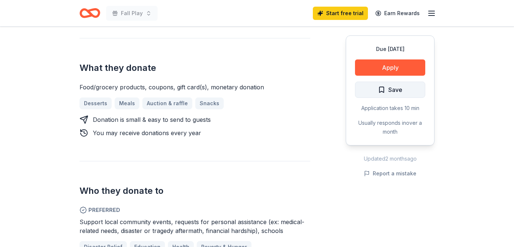
click at [397, 89] on span "Save" at bounding box center [395, 90] width 14 height 10
click at [269, 137] on div "Donating in [GEOGRAPHIC_DATA], [GEOGRAPHIC_DATA] ([GEOGRAPHIC_DATA]), [GEOGRAPH…" at bounding box center [194, 132] width 231 height 407
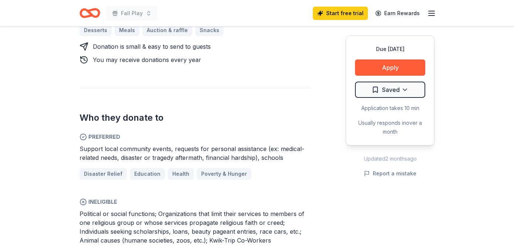
scroll to position [273, 0]
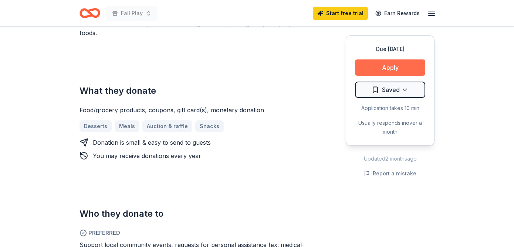
click at [365, 75] on button "Apply" at bounding box center [390, 68] width 70 height 16
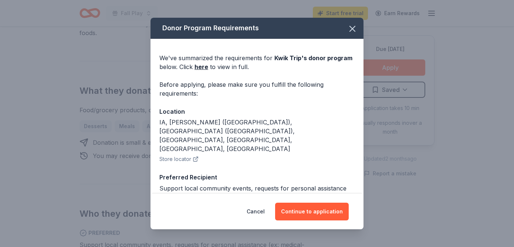
click at [244, 184] on div "Support local community events, requests for personal assistance (ex: medical-r…" at bounding box center [256, 197] width 195 height 27
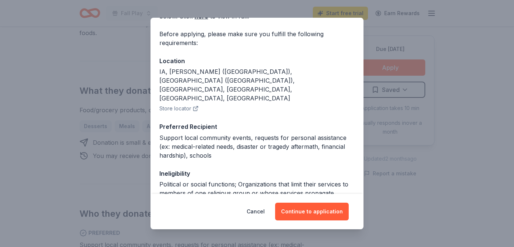
scroll to position [59, 0]
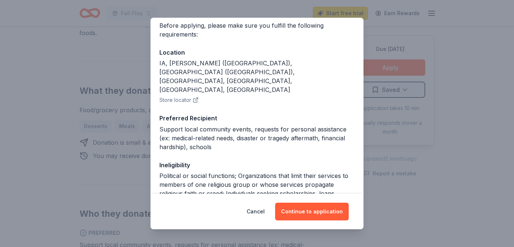
click at [207, 172] on div "Political or social functions; Organizations that limit their services to membe…" at bounding box center [256, 194] width 195 height 44
click at [180, 172] on div "Political or social functions; Organizations that limit their services to membe…" at bounding box center [256, 194] width 195 height 44
click at [187, 172] on div "Political or social functions; Organizations that limit their services to membe…" at bounding box center [256, 194] width 195 height 44
click at [232, 172] on div "Political or social functions; Organizations that limit their services to membe…" at bounding box center [256, 194] width 195 height 44
click at [158, 149] on div "We've summarized the requirements for Kwik Trip 's donor program below. Click h…" at bounding box center [256, 118] width 213 height 276
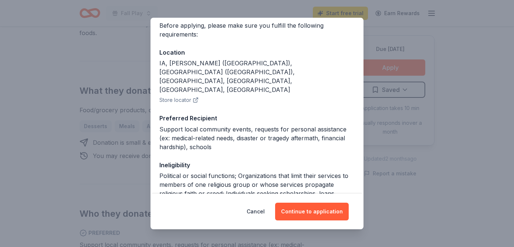
click at [199, 172] on div "Political or social functions; Organizations that limit their services to membe…" at bounding box center [256, 194] width 195 height 44
click at [239, 172] on div "Political or social functions; Organizations that limit their services to membe…" at bounding box center [256, 194] width 195 height 44
click at [336, 172] on div "Political or social functions; Organizations that limit their services to membe…" at bounding box center [256, 194] width 195 height 44
click at [304, 172] on div "Political or social functions; Organizations that limit their services to membe…" at bounding box center [256, 194] width 195 height 44
click at [236, 172] on div "Political or social functions; Organizations that limit their services to membe…" at bounding box center [256, 194] width 195 height 44
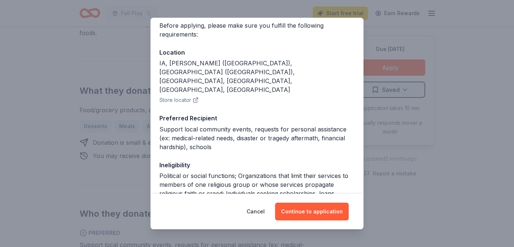
click at [159, 162] on div "We've summarized the requirements for Kwik Trip 's donor program below. Click h…" at bounding box center [256, 118] width 213 height 276
click at [159, 186] on div "We've summarized the requirements for Kwik Trip 's donor program below. Click h…" at bounding box center [256, 118] width 213 height 276
click at [159, 159] on div "We've summarized the requirements for Kwik Trip 's donor program below. Click h…" at bounding box center [256, 118] width 213 height 276
click at [160, 172] on div "Political or social functions; Organizations that limit their services to membe…" at bounding box center [256, 194] width 195 height 44
drag, startPoint x: 197, startPoint y: 146, endPoint x: 209, endPoint y: 147, distance: 12.2
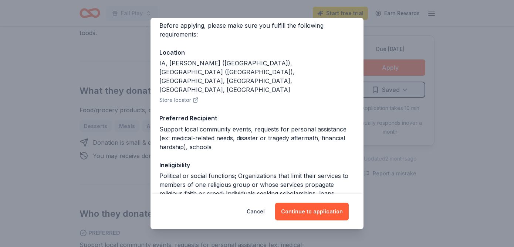
click at [197, 172] on div "Political or social functions; Organizations that limit their services to membe…" at bounding box center [256, 194] width 195 height 44
click at [244, 172] on div "Political or social functions; Organizations that limit their services to membe…" at bounding box center [256, 194] width 195 height 44
click at [233, 172] on div "Political or social functions; Organizations that limit their services to membe…" at bounding box center [256, 194] width 195 height 44
click at [223, 172] on div "Political or social functions; Organizations that limit their services to membe…" at bounding box center [256, 194] width 195 height 44
click at [240, 172] on div "Political or social functions; Organizations that limit their services to membe…" at bounding box center [256, 194] width 195 height 44
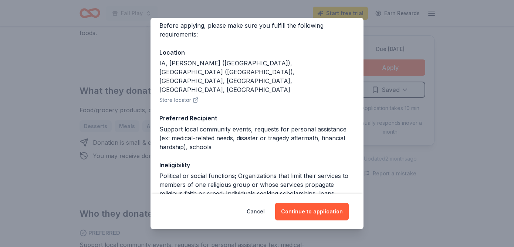
click at [262, 172] on div "Political or social functions; Organizations that limit their services to membe…" at bounding box center [256, 194] width 195 height 44
click at [274, 172] on div "Political or social functions; Organizations that limit their services to membe…" at bounding box center [256, 194] width 195 height 44
click at [275, 172] on div "Political or social functions; Organizations that limit their services to membe…" at bounding box center [256, 194] width 195 height 44
click at [271, 172] on div "Political or social functions; Organizations that limit their services to membe…" at bounding box center [256, 194] width 195 height 44
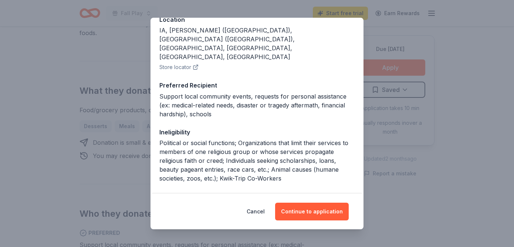
scroll to position [94, 0]
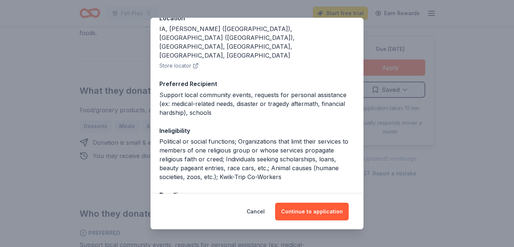
click at [272, 151] on div "Political or social functions; Organizations that limit their services to membe…" at bounding box center [256, 159] width 195 height 44
click at [289, 212] on button "Continue to application" at bounding box center [312, 212] width 74 height 18
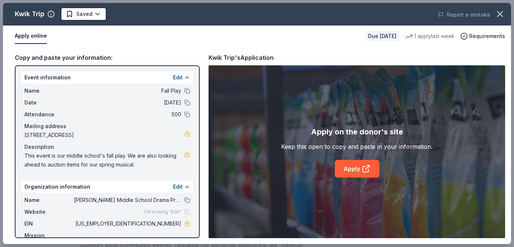
scroll to position [0, 0]
click at [119, 161] on span "This event is our middle school's fall play. We are also looking ahead to aucti…" at bounding box center [104, 161] width 160 height 18
click at [98, 161] on span "This event is our middle school's fall play. We are also looking ahead to aucti…" at bounding box center [104, 161] width 160 height 18
click at [129, 161] on span "This event is our middle school's fall play. We are also looking ahead to aucti…" at bounding box center [104, 161] width 160 height 18
click at [356, 173] on link "Apply" at bounding box center [357, 169] width 45 height 18
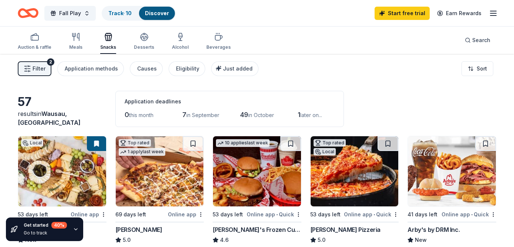
scroll to position [154, 0]
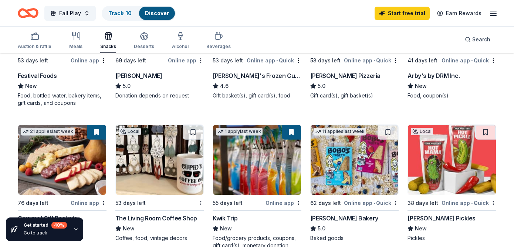
click at [272, 23] on div "Fall Play Track · 10 Discover Start free trial Earn Rewards" at bounding box center [257, 13] width 514 height 26
click at [273, 23] on div "Fall Play Track · 10 Discover Start free trial Earn Rewards" at bounding box center [257, 13] width 514 height 26
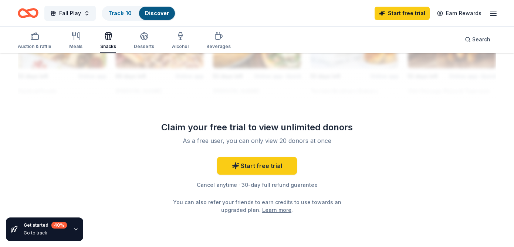
scroll to position [748, 0]
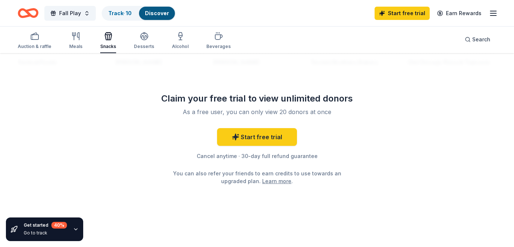
click at [302, 167] on div "Start free trial Cancel anytime · 30-day full refund guarantee You can also ref…" at bounding box center [256, 156] width 213 height 57
click at [342, 137] on div "Start free trial Cancel anytime · 30-day full refund guarantee You can also ref…" at bounding box center [256, 156] width 213 height 57
click at [141, 38] on icon "button" at bounding box center [144, 38] width 7 height 3
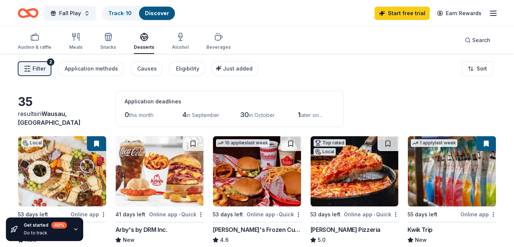
click at [282, 52] on div "Auction & raffle Meals Snacks Desserts Alcohol Beverages Search" at bounding box center [257, 40] width 478 height 27
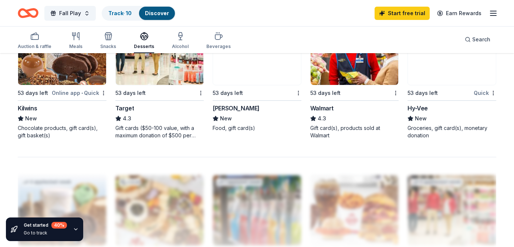
scroll to position [543, 0]
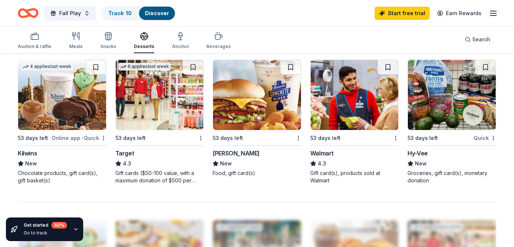
click at [368, 92] on img at bounding box center [354, 95] width 88 height 70
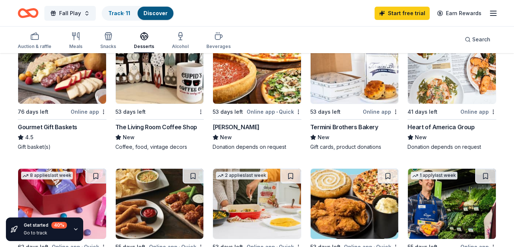
scroll to position [206, 0]
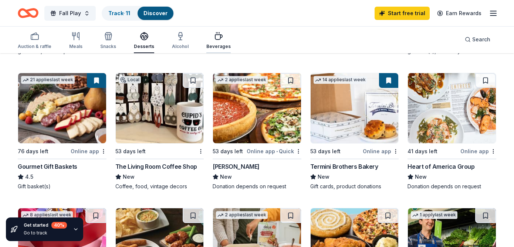
click at [214, 37] on icon "button" at bounding box center [218, 36] width 9 height 9
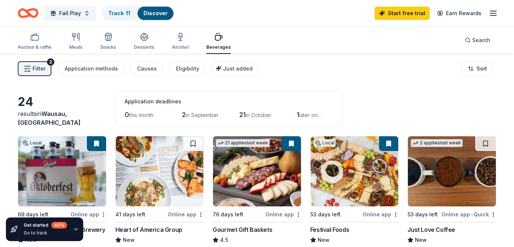
click at [308, 45] on div "Auction & raffle Meals Snacks Desserts Alcohol Beverages Search" at bounding box center [257, 40] width 478 height 27
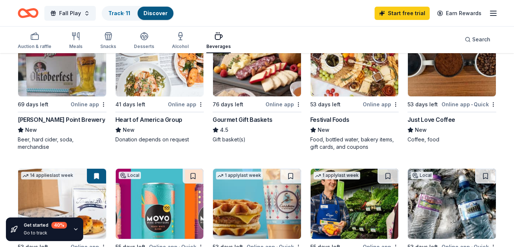
scroll to position [115, 0]
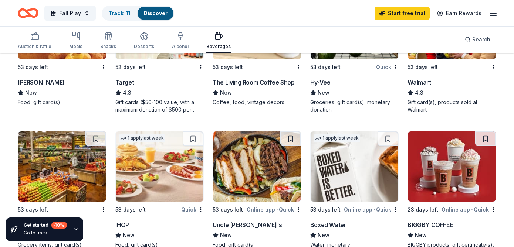
scroll to position [367, 0]
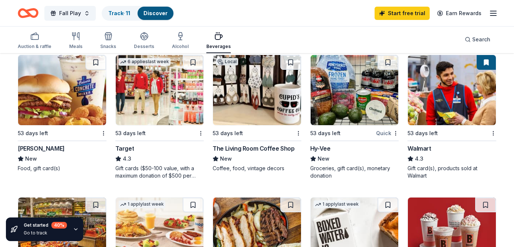
click at [160, 112] on img at bounding box center [160, 90] width 88 height 70
click at [285, 26] on div "Fall Play Track · 11 Discover Start free trial Earn Rewards" at bounding box center [257, 13] width 514 height 26
click at [28, 43] on div "Auction & raffle" at bounding box center [35, 41] width 34 height 18
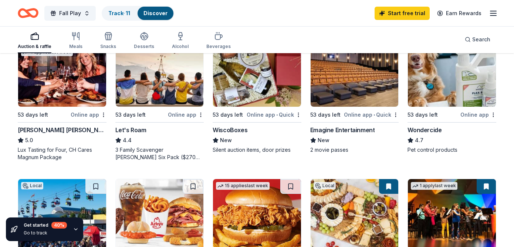
scroll to position [387, 0]
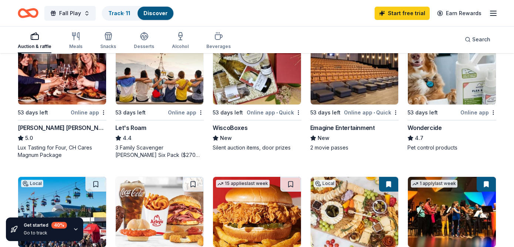
click at [304, 174] on div "Local 69 days left Online app Stevens Point Brewery New Beer, hard cider, soda,…" at bounding box center [257, 25] width 478 height 553
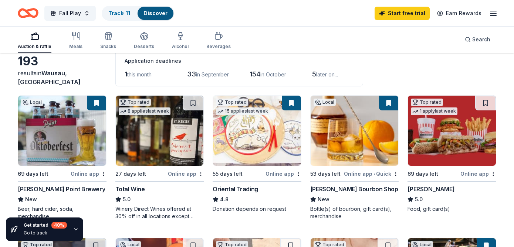
scroll to position [0, 0]
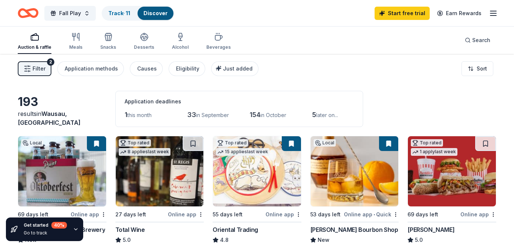
click at [293, 23] on div "Fall Play Track · 11 Discover Start free trial Earn Rewards" at bounding box center [257, 13] width 514 height 26
click at [310, 62] on div "Filter 2 Application methods Causes Eligibility Just added Sort" at bounding box center [257, 69] width 514 height 30
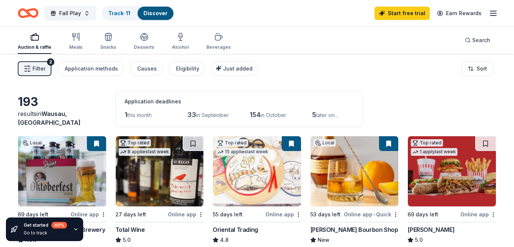
click at [310, 62] on div "Filter 2 Application methods Causes Eligibility Just added Sort" at bounding box center [257, 69] width 514 height 30
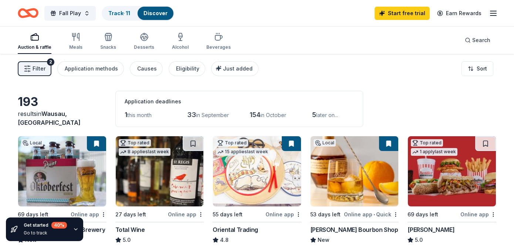
click at [310, 62] on div "Filter 2 Application methods Causes Eligibility Just added Sort" at bounding box center [257, 69] width 514 height 30
click at [493, 14] on icon "button" at bounding box center [493, 13] width 9 height 9
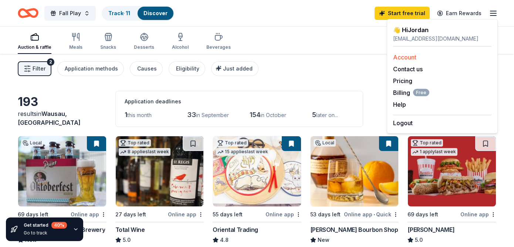
click at [410, 57] on link "Account" at bounding box center [404, 57] width 23 height 7
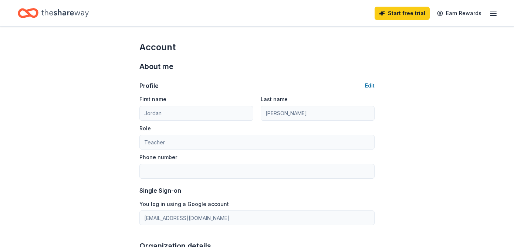
click at [306, 24] on div "Start free trial Earn Rewards" at bounding box center [257, 13] width 514 height 26
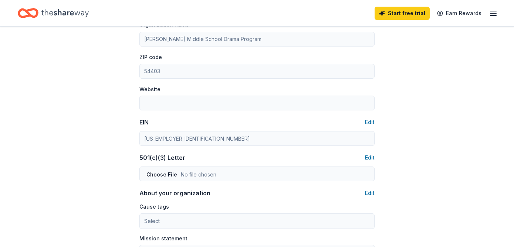
scroll to position [468, 0]
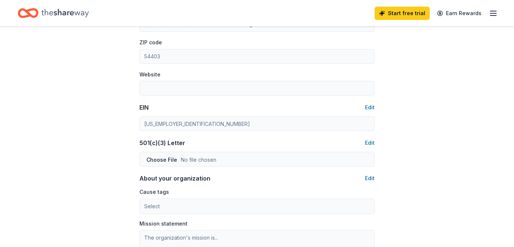
click at [122, 157] on div "Account About me Profile Edit First name Jordan Last name Sisson Role Teacher P…" at bounding box center [257, 76] width 514 height 636
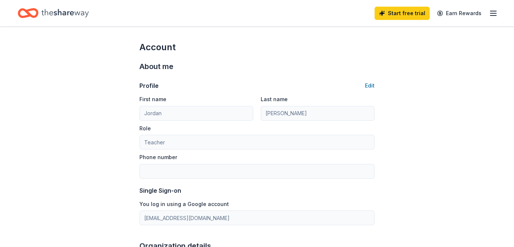
click at [39, 14] on div "Home" at bounding box center [53, 12] width 71 height 17
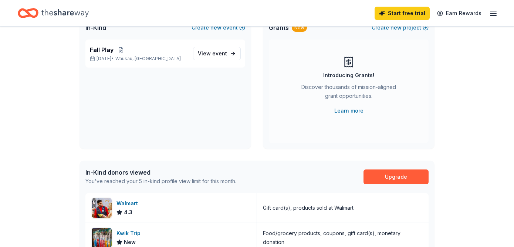
scroll to position [108, 0]
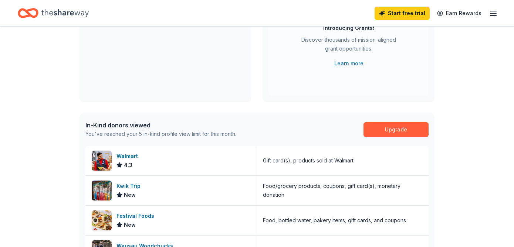
click at [229, 109] on div "👋 Hi Jordan In-Kind Create new event Fall Play Nov 08, 2025 • Wausau, WI View e…" at bounding box center [257, 177] width 378 height 519
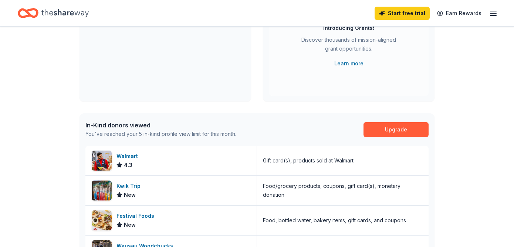
click at [229, 109] on div "👋 Hi Jordan In-Kind Create new event Fall Play Nov 08, 2025 • Wausau, WI View e…" at bounding box center [257, 177] width 378 height 519
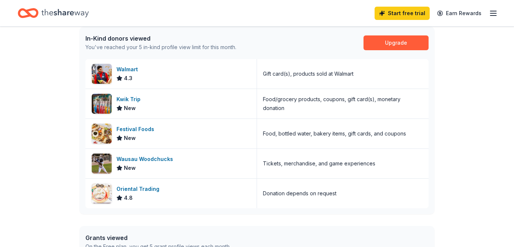
scroll to position [208, 0]
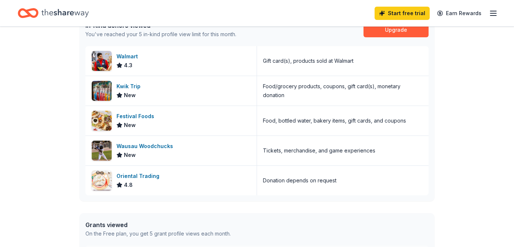
click at [224, 208] on div "👋 Hi Jordan In-Kind Create new event Fall Play Nov 08, 2025 • Wausau, WI View e…" at bounding box center [257, 78] width 378 height 519
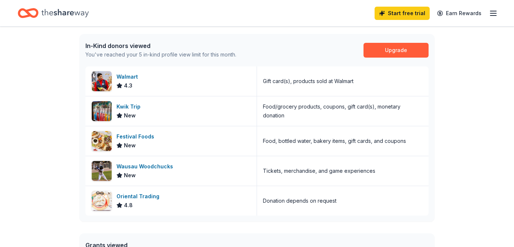
scroll to position [187, 0]
click at [298, 83] on div "Gift card(s), products sold at Walmart" at bounding box center [308, 81] width 91 height 9
click at [131, 76] on div "Walmart" at bounding box center [128, 77] width 24 height 9
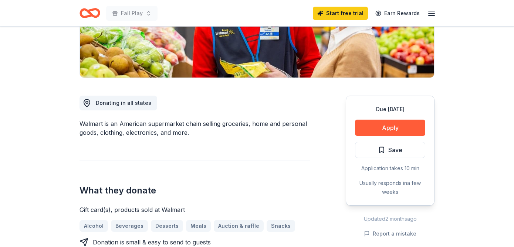
scroll to position [177, 0]
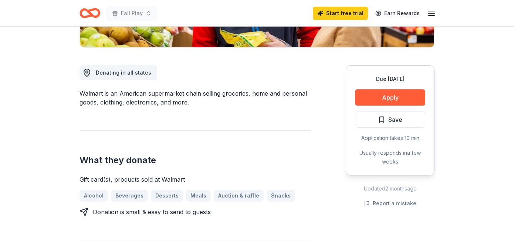
click at [283, 163] on h2 "What they donate" at bounding box center [194, 161] width 231 height 12
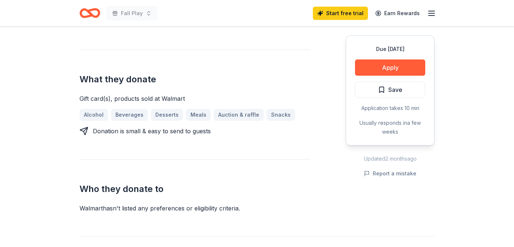
click at [285, 176] on div "Who they donate to Walmart hasn ' t listed any preferences or eligibility crite…" at bounding box center [194, 186] width 231 height 54
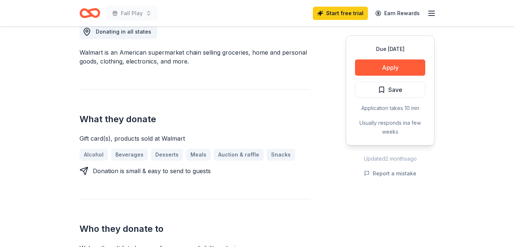
scroll to position [184, 0]
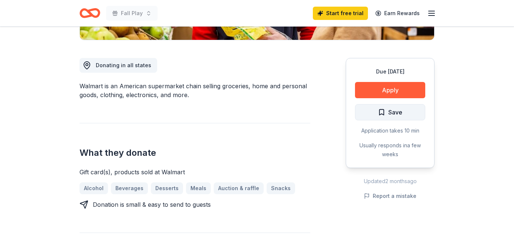
click at [372, 116] on button "Save" at bounding box center [390, 112] width 70 height 16
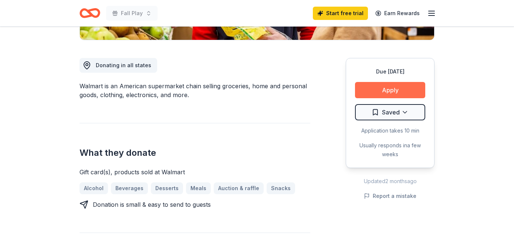
click at [370, 94] on button "Apply" at bounding box center [390, 90] width 70 height 16
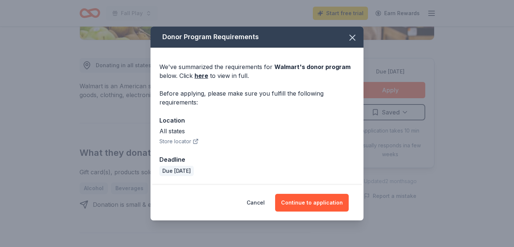
click at [256, 150] on div "We've summarized the requirements for Walmart 's donor program below. Click her…" at bounding box center [256, 117] width 213 height 138
click at [296, 208] on button "Continue to application" at bounding box center [312, 203] width 74 height 18
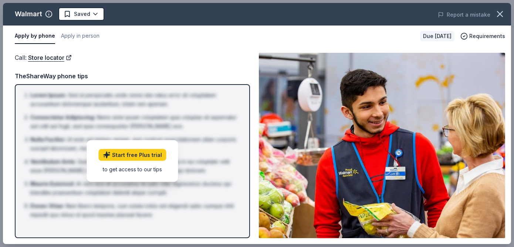
click at [218, 60] on div "Call : Store locator" at bounding box center [132, 58] width 235 height 10
click at [82, 35] on button "Apply in person" at bounding box center [80, 36] width 38 height 16
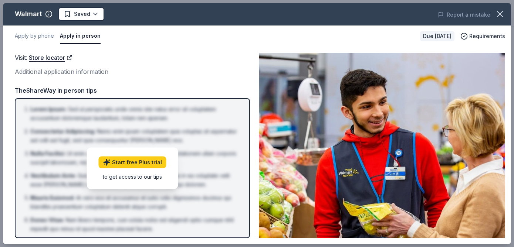
click at [206, 83] on div "Visit : Store locator Additional application information TheShareWay in person …" at bounding box center [132, 146] width 235 height 186
click at [498, 13] on icon "button" at bounding box center [500, 14] width 10 height 10
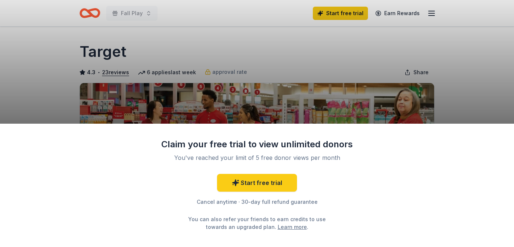
click at [283, 50] on div "Claim your free trial to view unlimited donors You've reached your limit of 5 f…" at bounding box center [257, 123] width 514 height 247
click at [317, 59] on div "Claim your free trial to view unlimited donors You've reached your limit of 5 f…" at bounding box center [257, 123] width 514 height 247
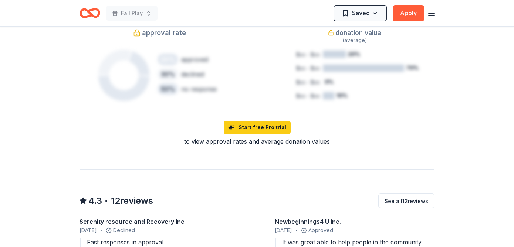
scroll to position [577, 0]
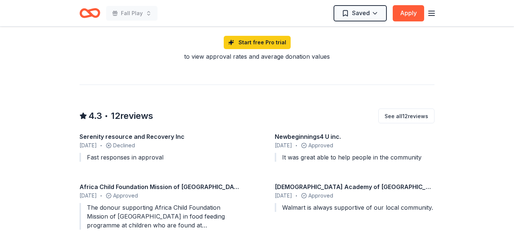
click at [232, 110] on div "4.3 • 12 reviews See all 12 reviews" at bounding box center [256, 116] width 355 height 15
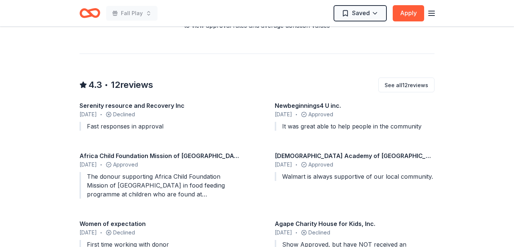
scroll to position [618, 0]
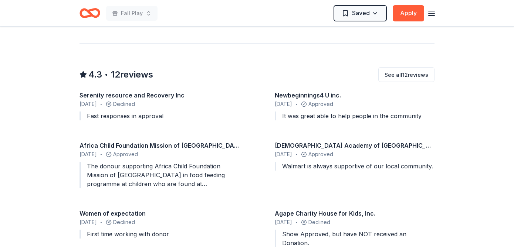
click at [175, 129] on div "Serenity resource and Recovery Inc [DATE] • Declined Fast responses in approval…" at bounding box center [256, 171] width 355 height 160
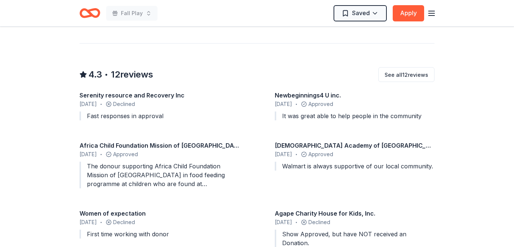
click at [175, 129] on div "Serenity resource and Recovery Inc [DATE] • Declined Fast responses in approval…" at bounding box center [256, 171] width 355 height 160
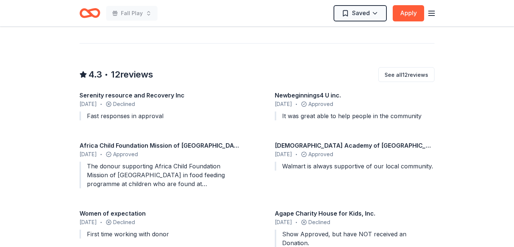
click at [175, 129] on div "Serenity resource and Recovery Inc [DATE] • Declined Fast responses in approval…" at bounding box center [256, 171] width 355 height 160
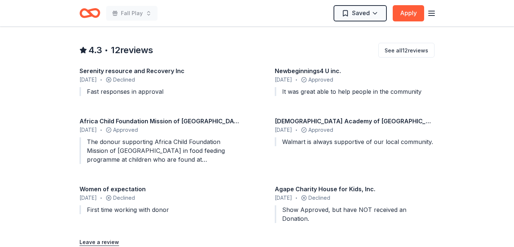
scroll to position [664, 0]
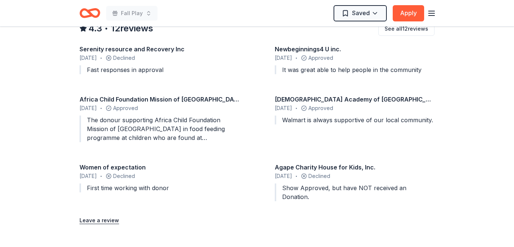
click at [138, 159] on div "Serenity resource and Recovery Inc [DATE] • Declined Fast responses in approval…" at bounding box center [256, 125] width 355 height 160
click at [150, 162] on div "Serenity resource and Recovery Inc [DATE] • Declined Fast responses in approval…" at bounding box center [256, 125] width 355 height 160
click at [168, 162] on div "Serenity resource and Recovery Inc [DATE] • Declined Fast responses in approval…" at bounding box center [256, 125] width 355 height 160
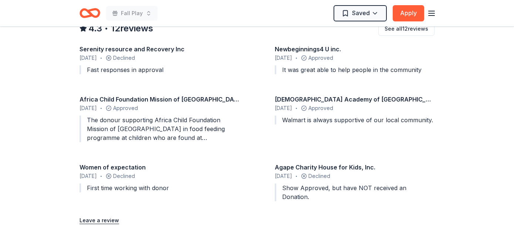
click at [168, 162] on div "Serenity resource and Recovery Inc [DATE] • Declined Fast responses in approval…" at bounding box center [256, 125] width 355 height 160
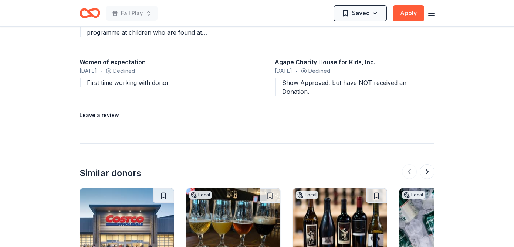
scroll to position [773, 0]
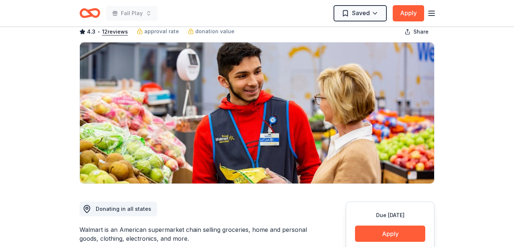
scroll to position [0, 0]
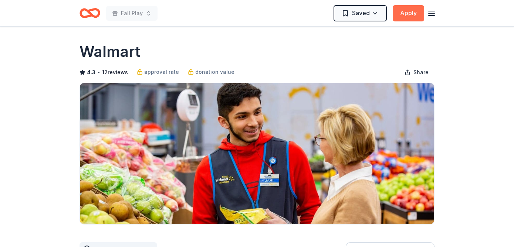
click at [405, 15] on button "Apply" at bounding box center [408, 13] width 31 height 16
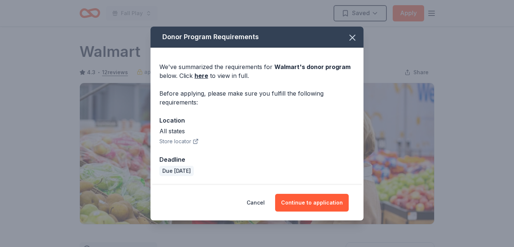
click at [281, 82] on div "We've summarized the requirements for Walmart 's donor program below. Click her…" at bounding box center [256, 117] width 213 height 138
click at [293, 210] on button "Continue to application" at bounding box center [312, 203] width 74 height 18
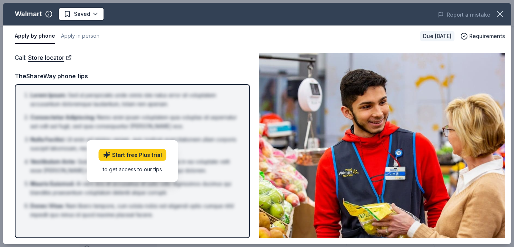
click at [384, 144] on img at bounding box center [382, 146] width 246 height 186
